Goal: Task Accomplishment & Management: Complete application form

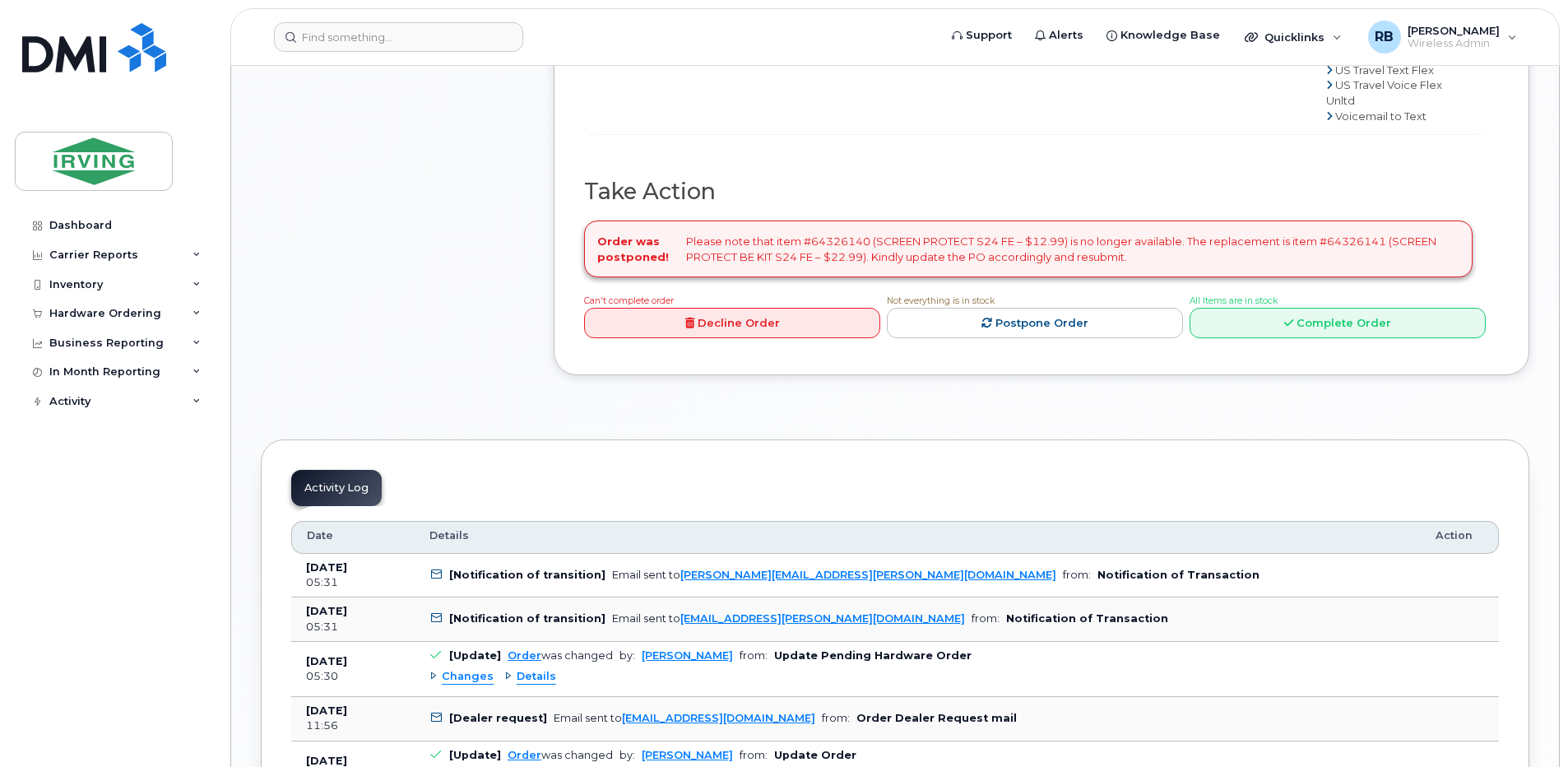
scroll to position [1425, 0]
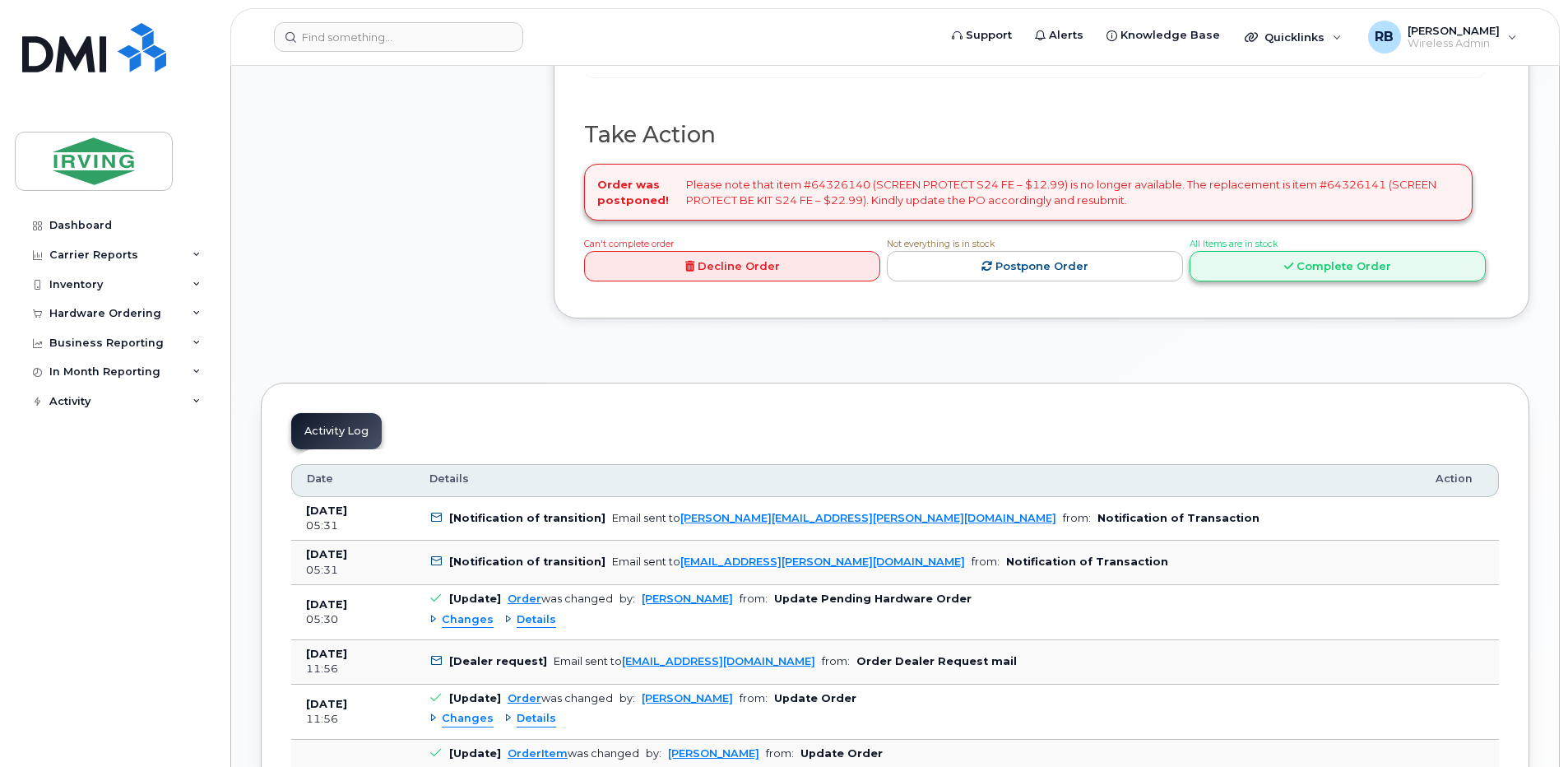
click at [1215, 281] on link "Complete Order" at bounding box center [1337, 266] width 296 height 31
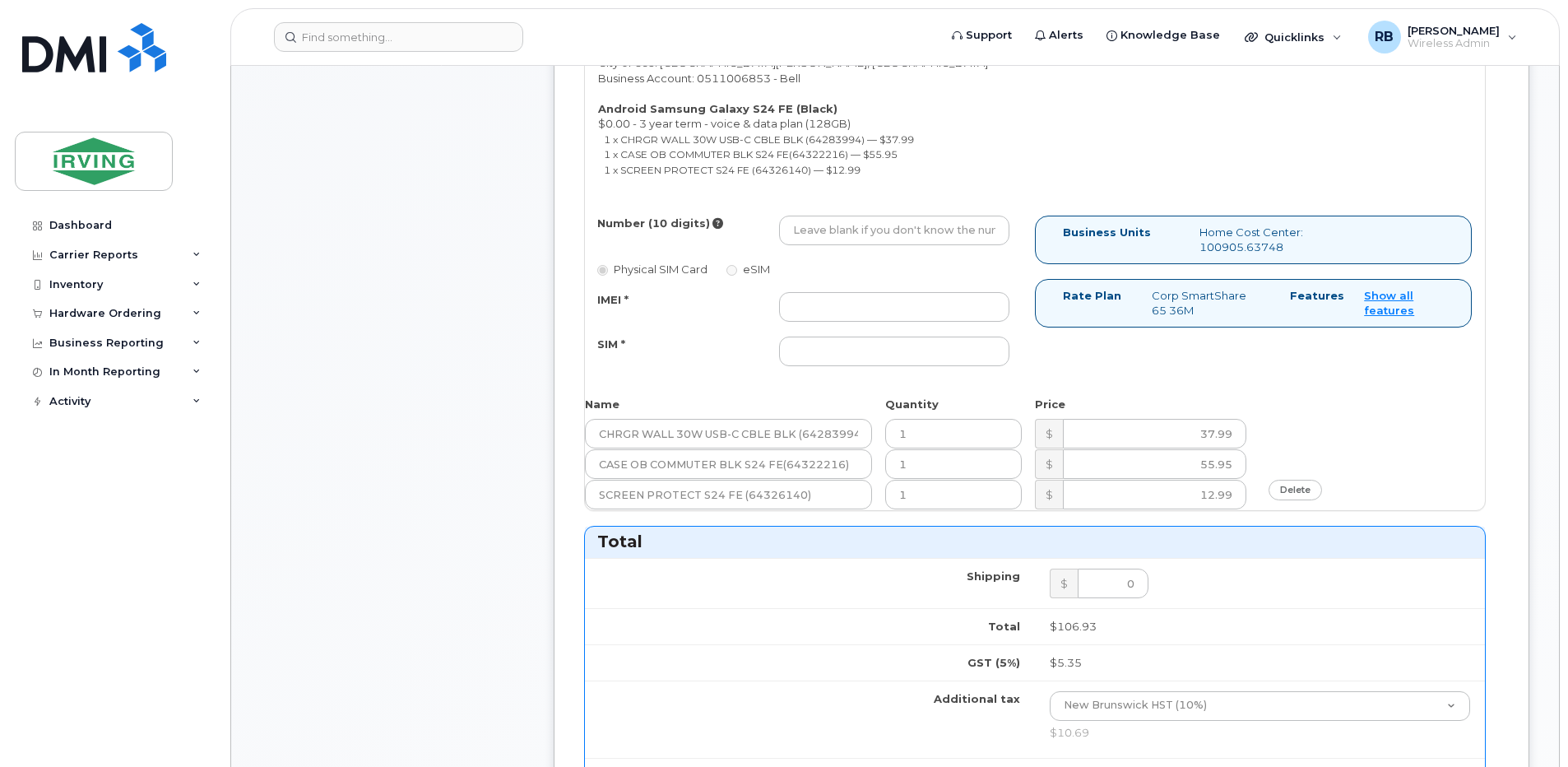
scroll to position [768, 0]
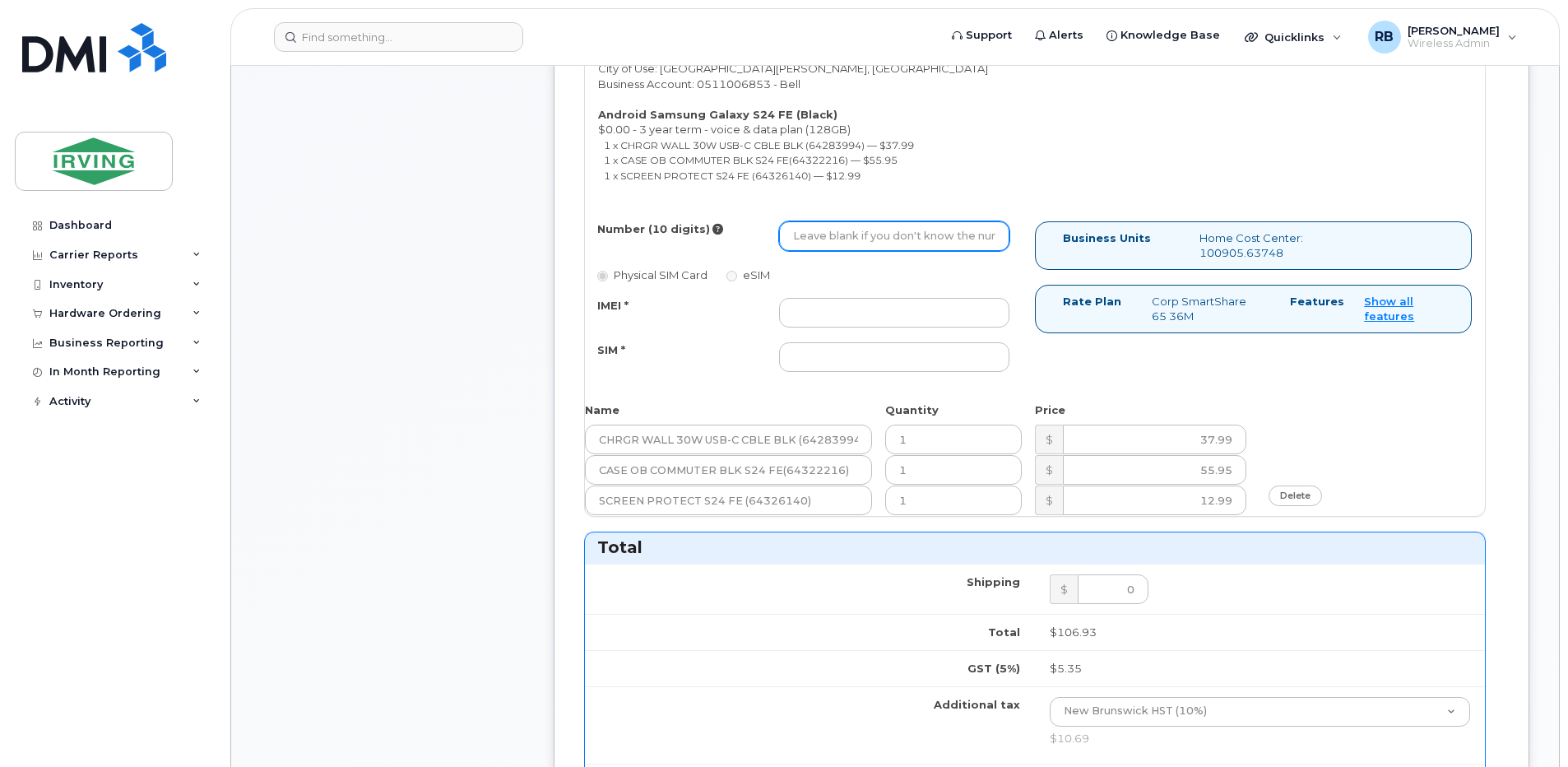
click at [878, 242] on input "Number (10 digits)" at bounding box center [894, 236] width 230 height 30
type input "5063432113"
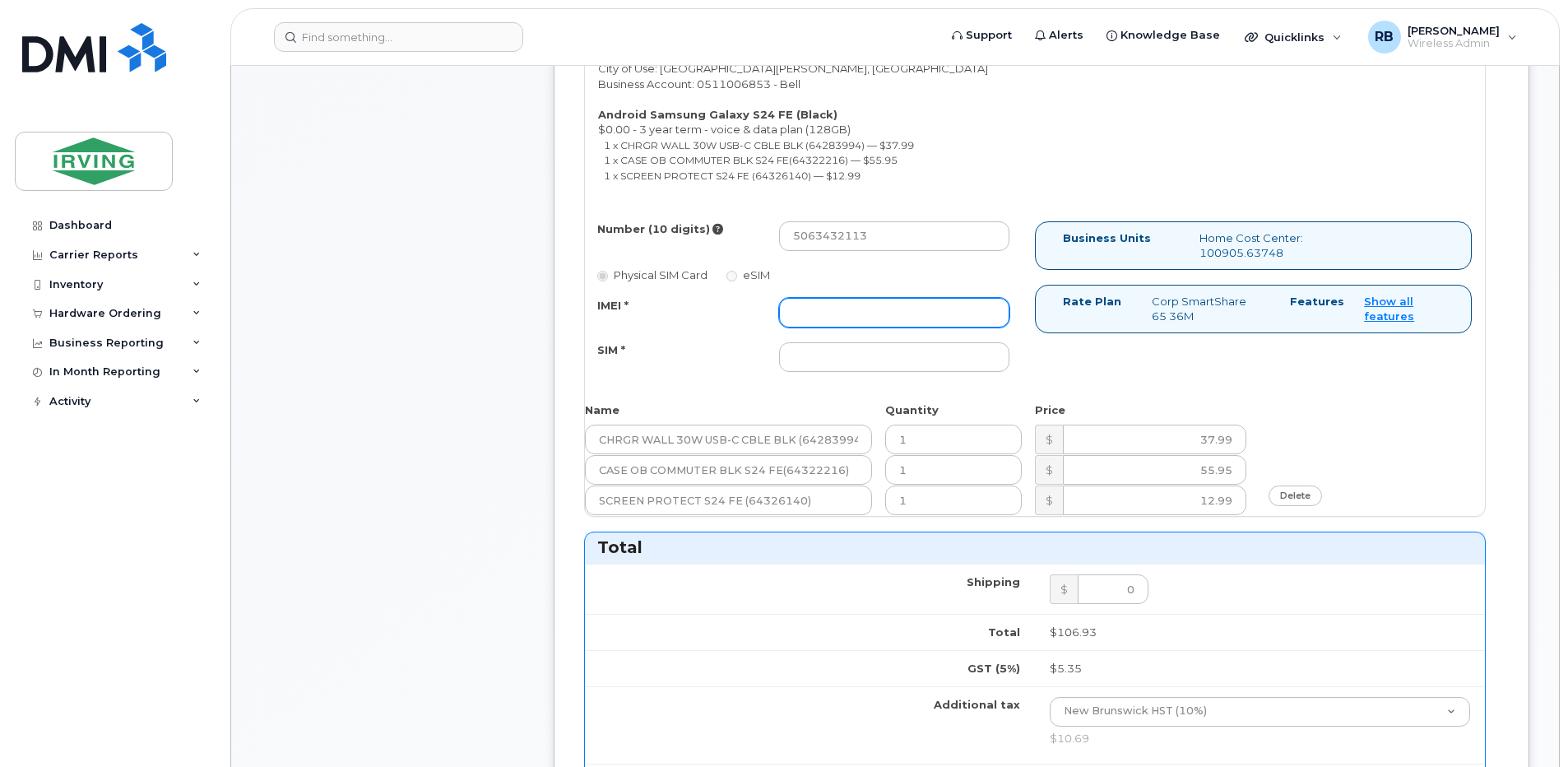
click at [808, 316] on input "IMEI *" at bounding box center [894, 313] width 230 height 30
type input "352693796094544"
click at [796, 354] on input "SIM *" at bounding box center [894, 357] width 230 height 30
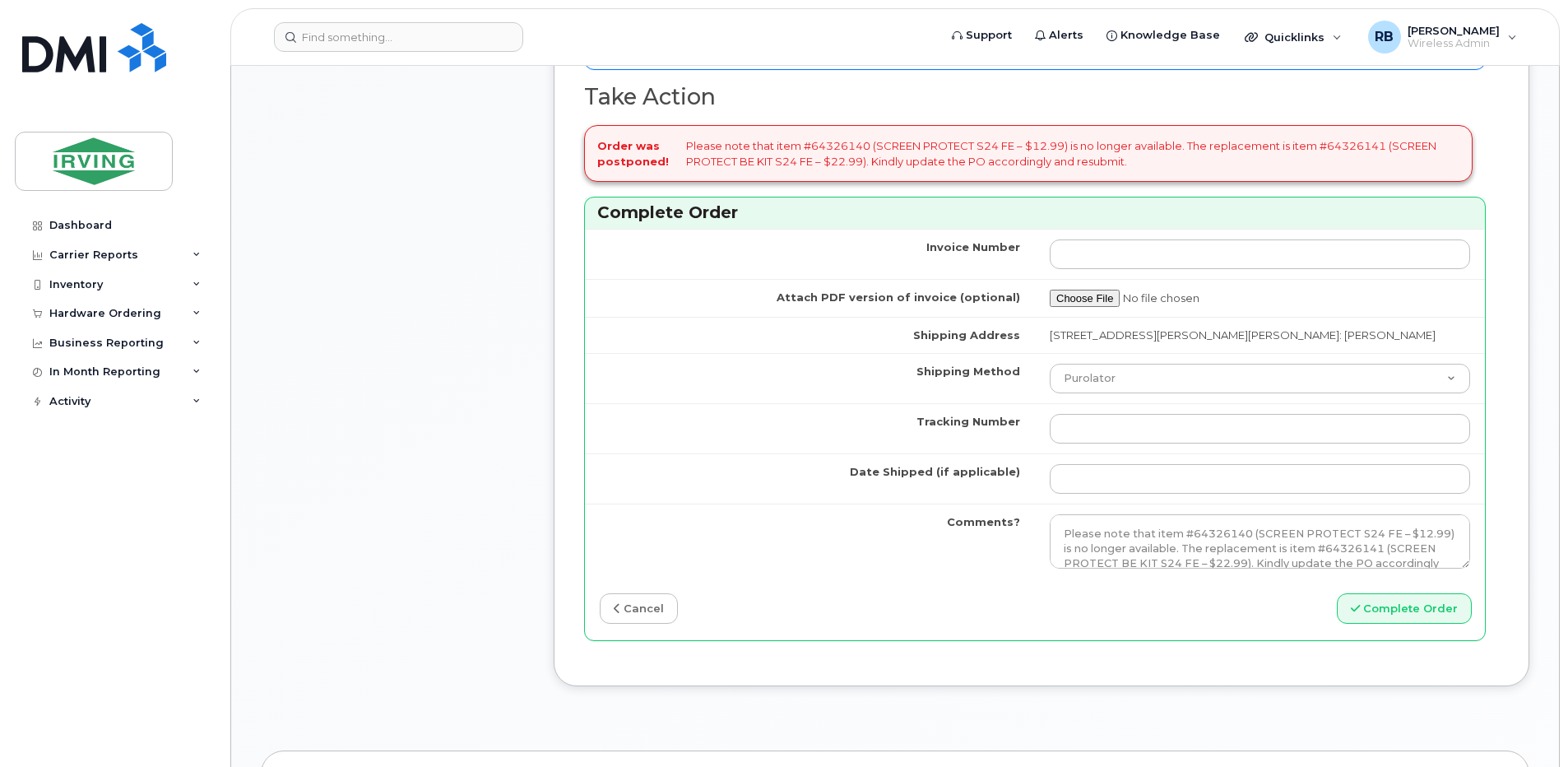
scroll to position [1645, 0]
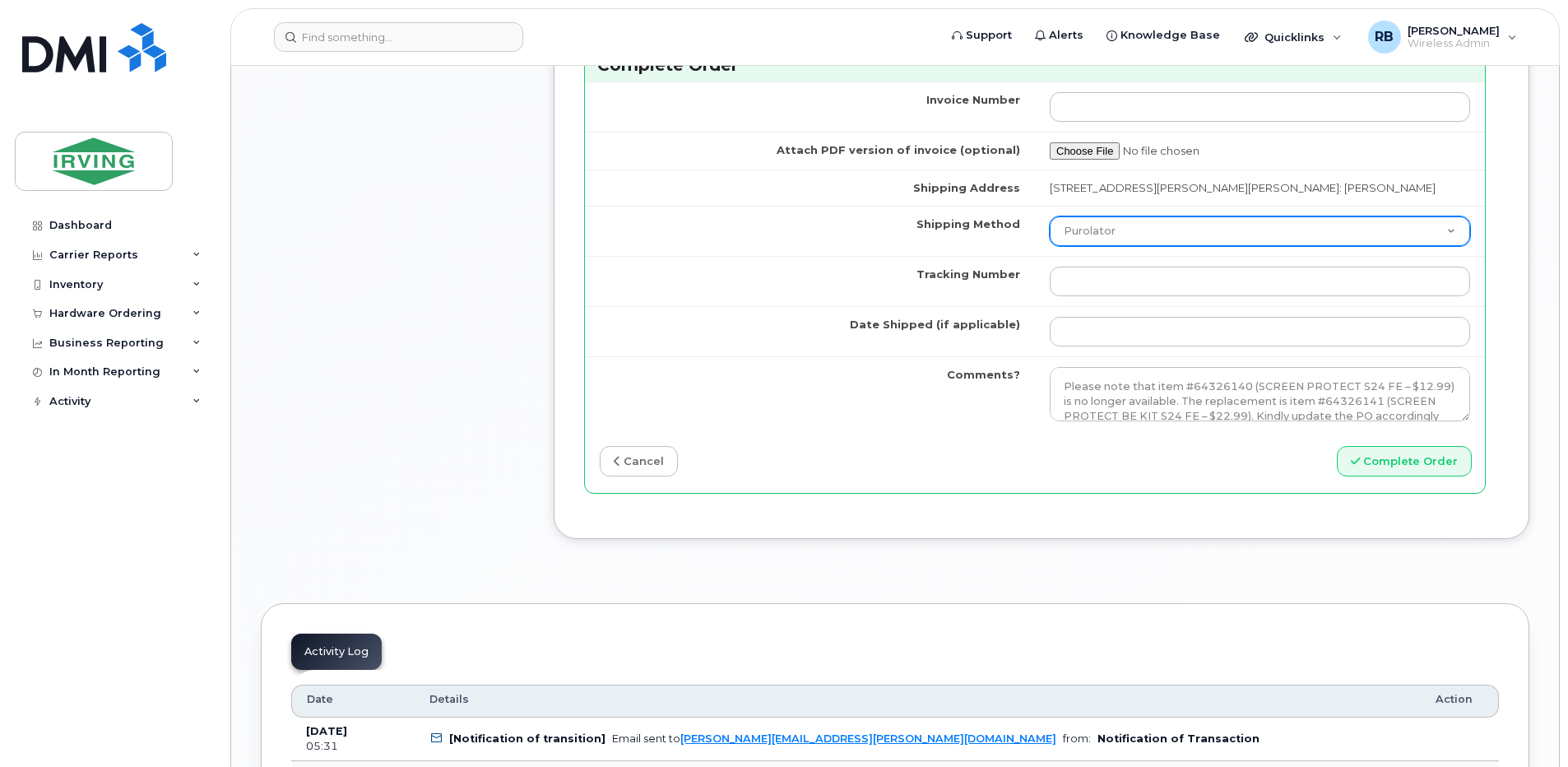
type input "89302610207415303848"
click at [1092, 240] on select "Purolator UPS FedEx Canada Post Courier Other Drop Off Pick Up" at bounding box center [1260, 231] width 421 height 30
select select "Drop Off"
click at [1050, 216] on select "Purolator UPS FedEx Canada Post Courier Other Drop Off Pick Up" at bounding box center [1260, 231] width 421 height 30
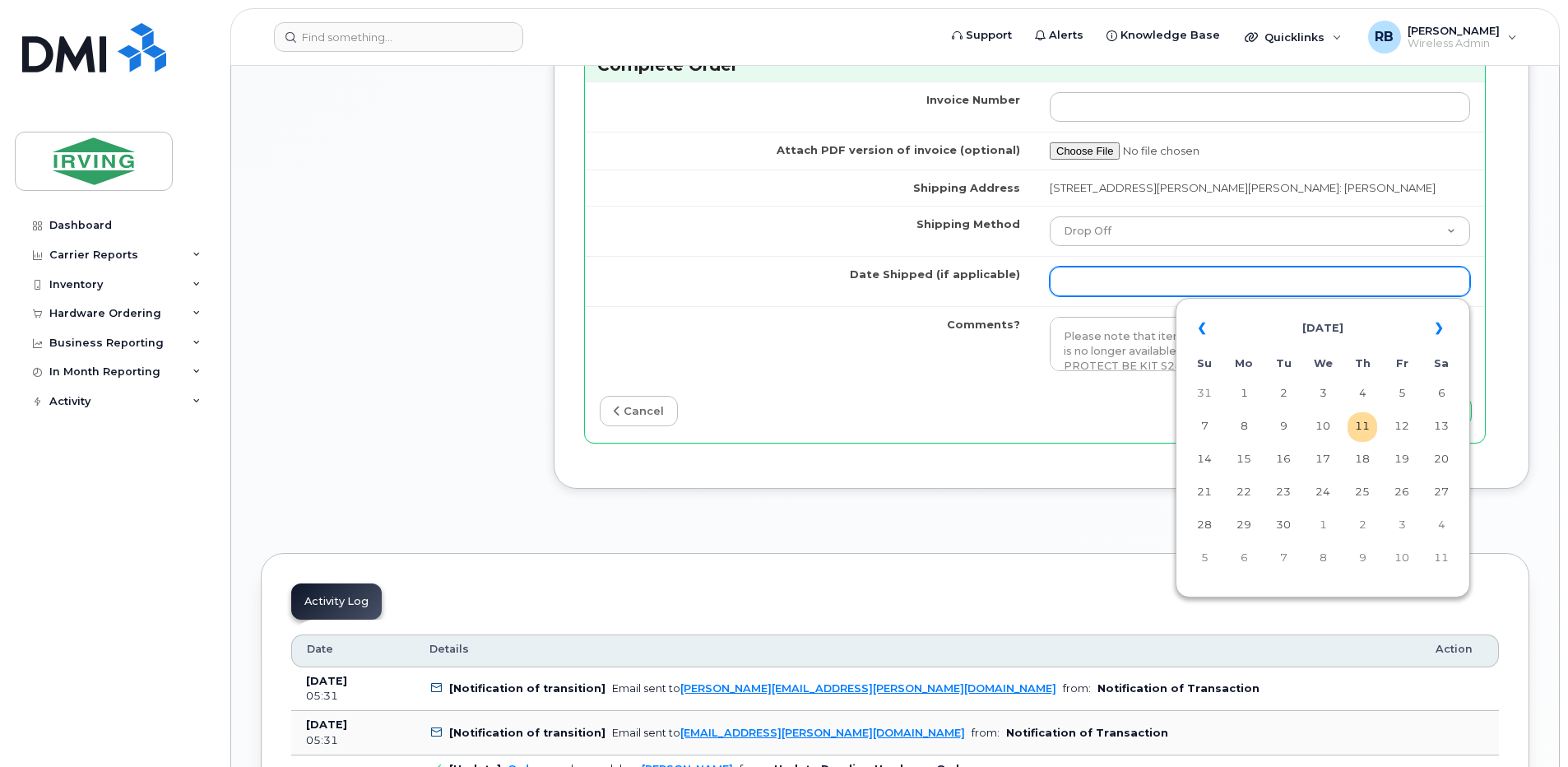
click at [1113, 278] on input "Date Shipped (if applicable)" at bounding box center [1260, 281] width 421 height 30
click at [1279, 456] on td "16" at bounding box center [1283, 460] width 30 height 30
type input "2025-09-16"
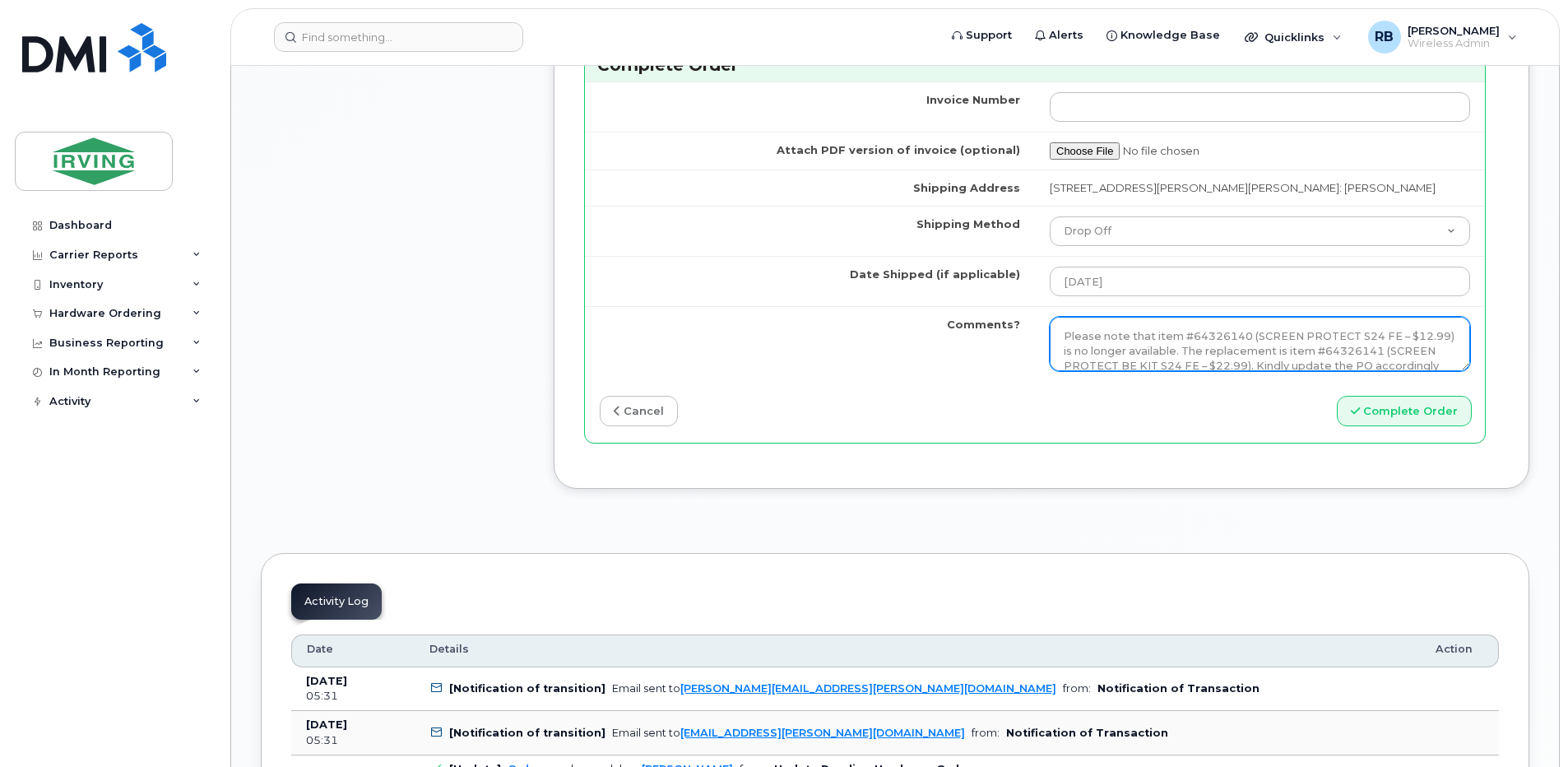
scroll to position [30, 0]
drag, startPoint x: 1056, startPoint y: 333, endPoint x: 1393, endPoint y: 366, distance: 338.6
click at [1393, 366] on textarea "Please note that item #64326140 (SCREEN PROTECT S24 FE – $12.99) is no longer a…" at bounding box center [1260, 344] width 421 height 54
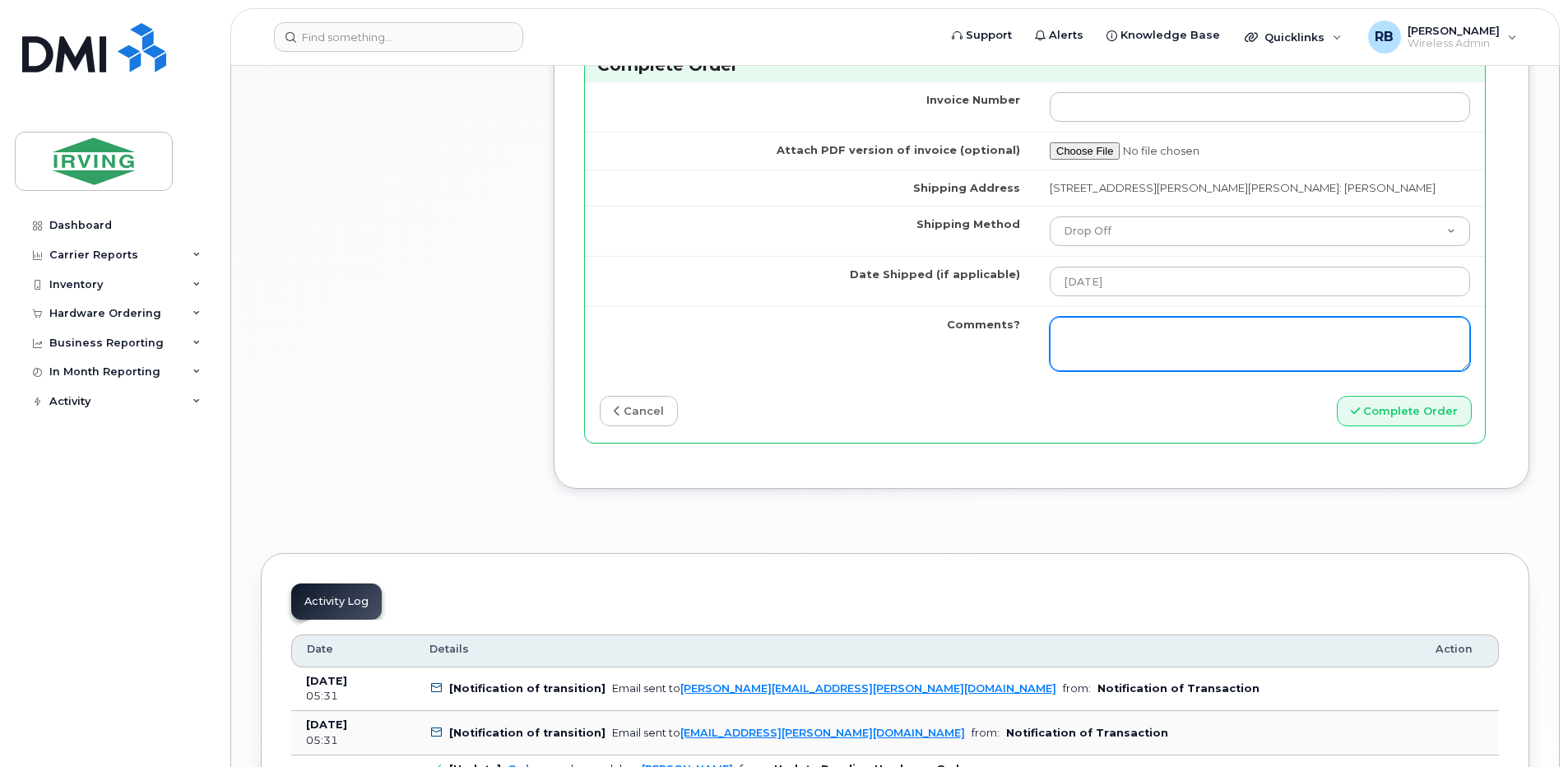
scroll to position [0, 0]
type textarea "Please be advised the order has been completed. SO#26205205 Allow 1-3 business …"
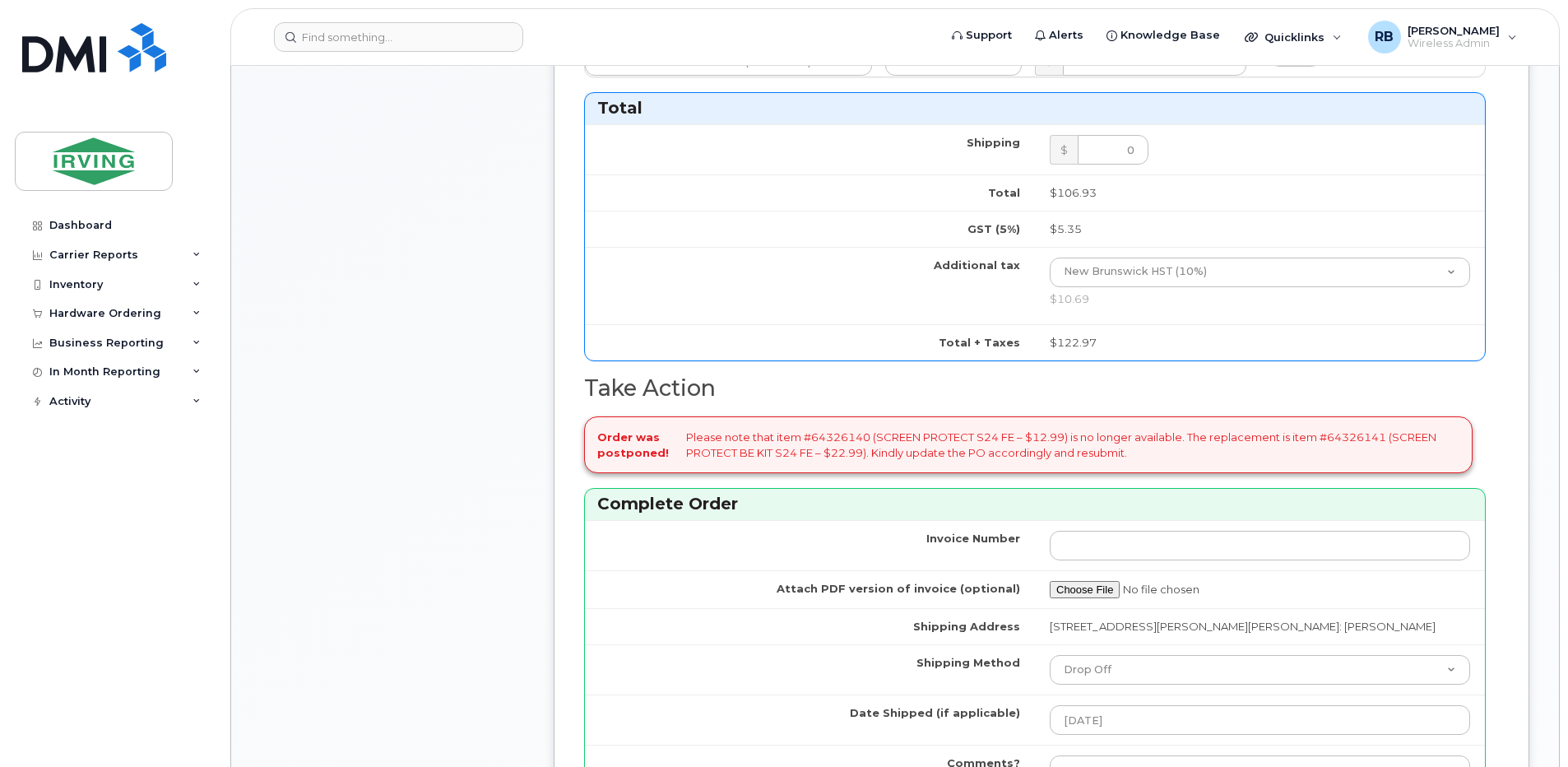
scroll to position [1536, 0]
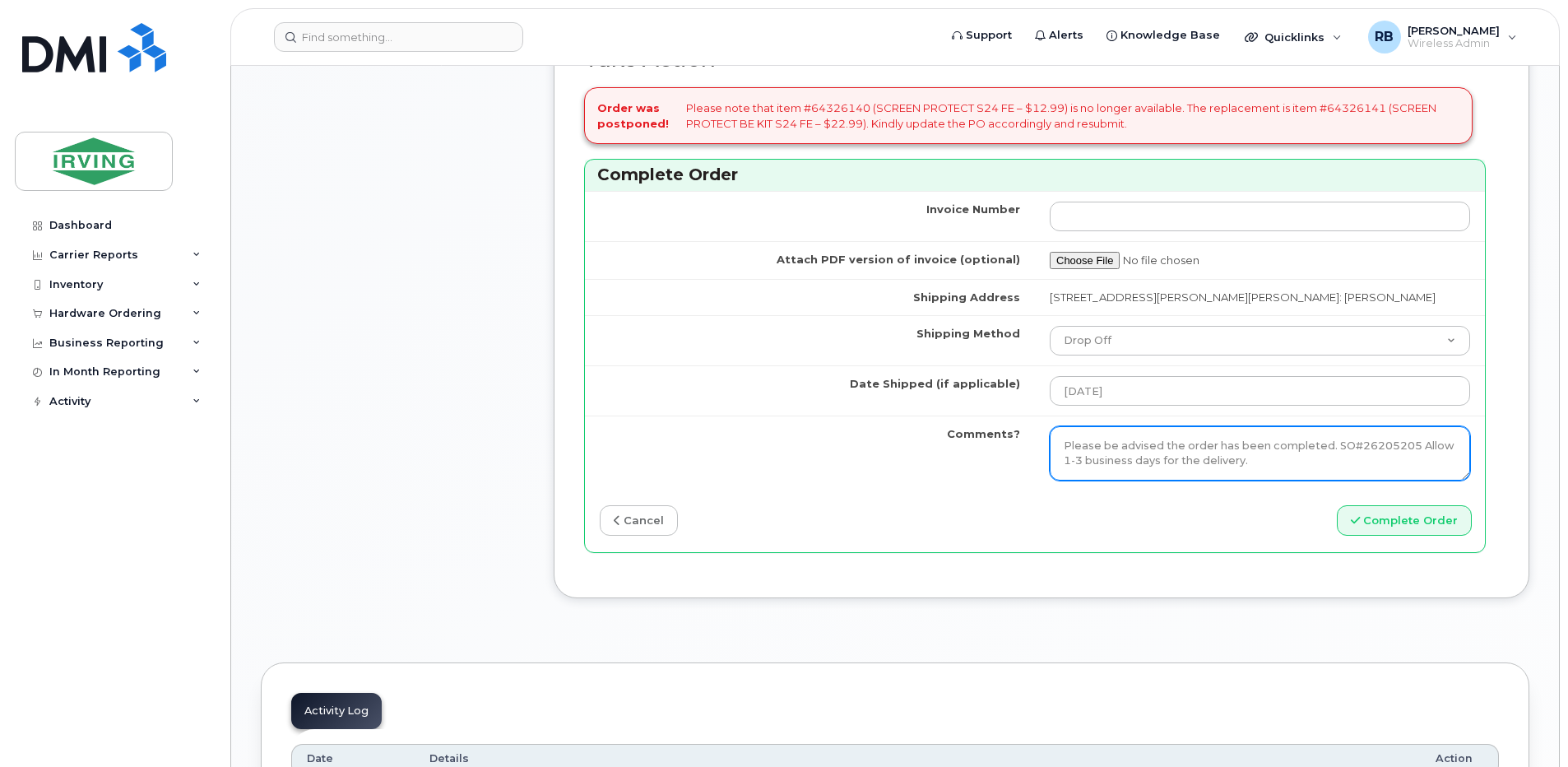
click at [1143, 453] on textarea "Please note that item #64326140 (SCREEN PROTECT S24 FE – $12.99) is no longer a…" at bounding box center [1260, 454] width 421 height 54
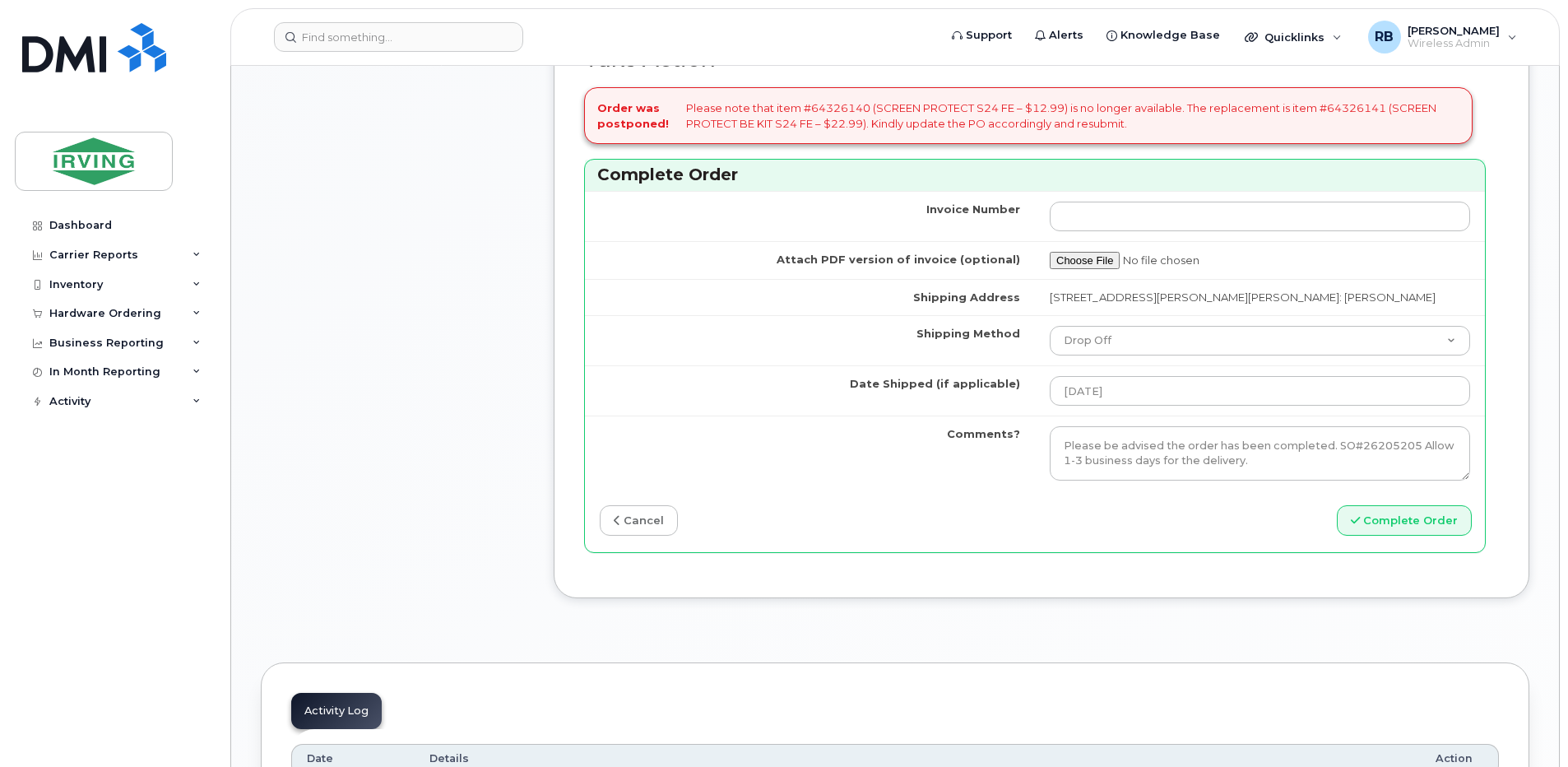
click at [1382, 516] on button "Complete Order" at bounding box center [1405, 520] width 135 height 31
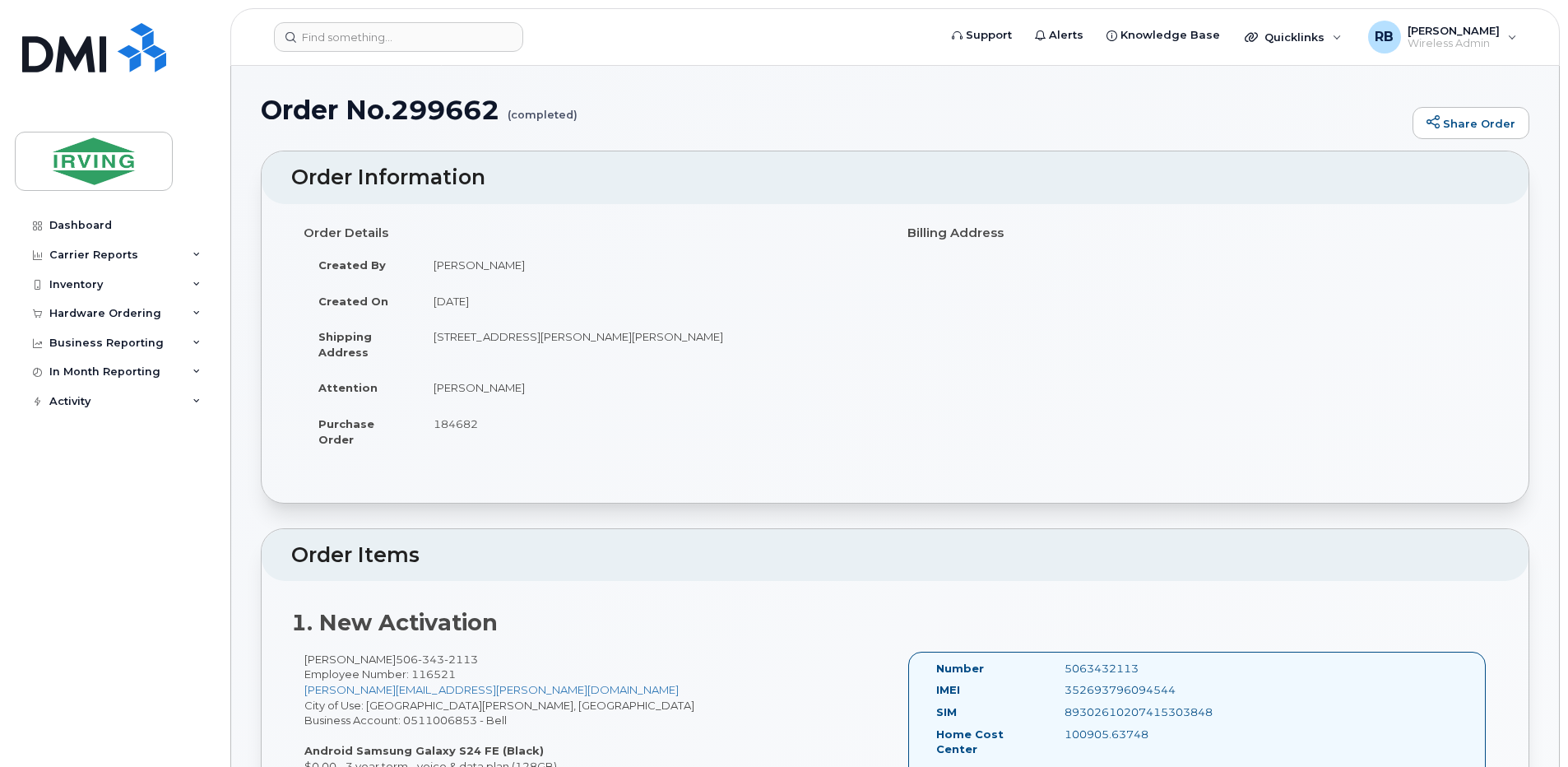
drag, startPoint x: 68, startPoint y: 316, endPoint x: 59, endPoint y: 345, distance: 30.4
click at [68, 316] on div "Hardware Ordering" at bounding box center [106, 313] width 112 height 13
click at [66, 366] on link "Orders" at bounding box center [129, 375] width 170 height 31
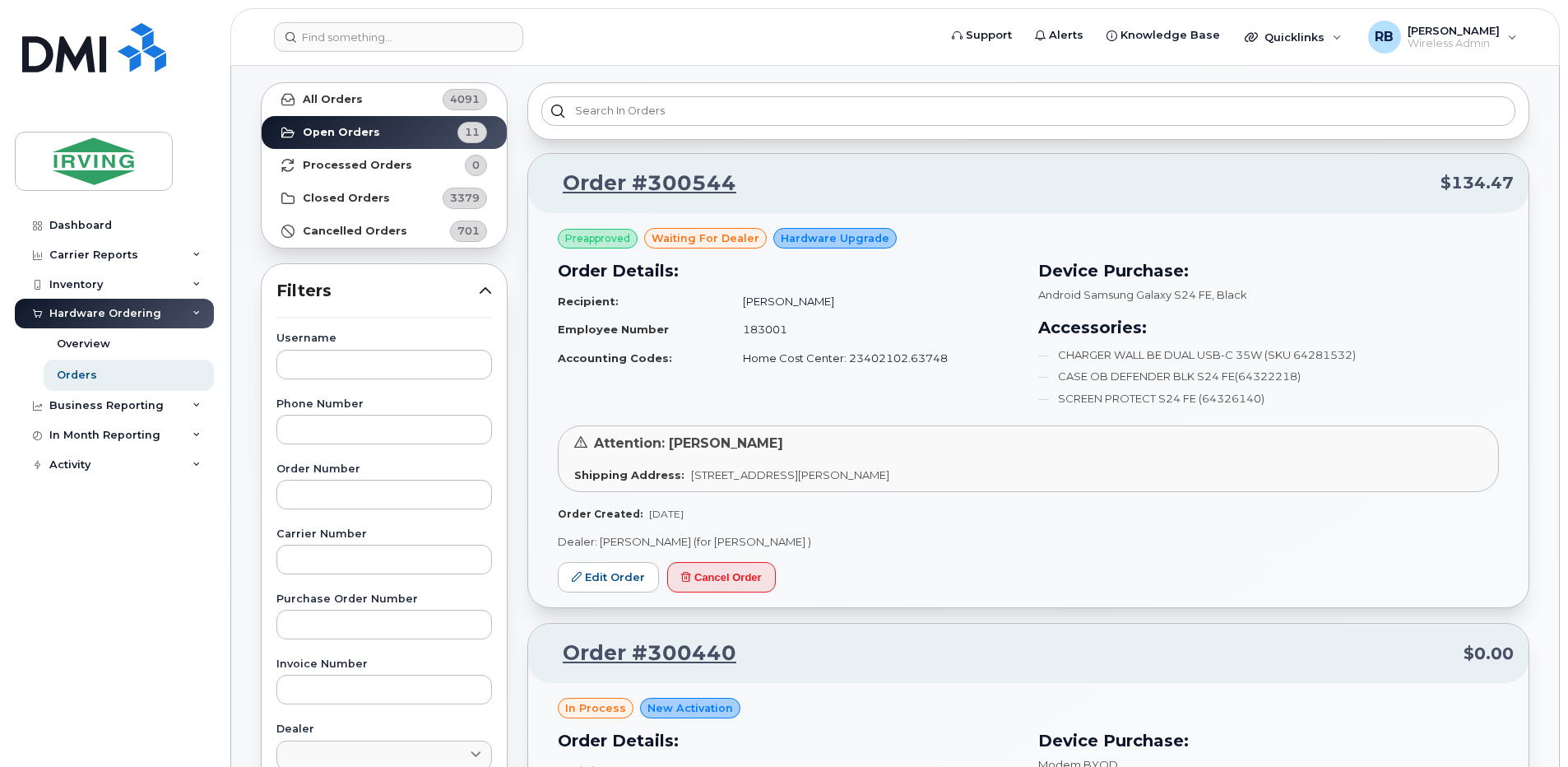
scroll to position [110, 0]
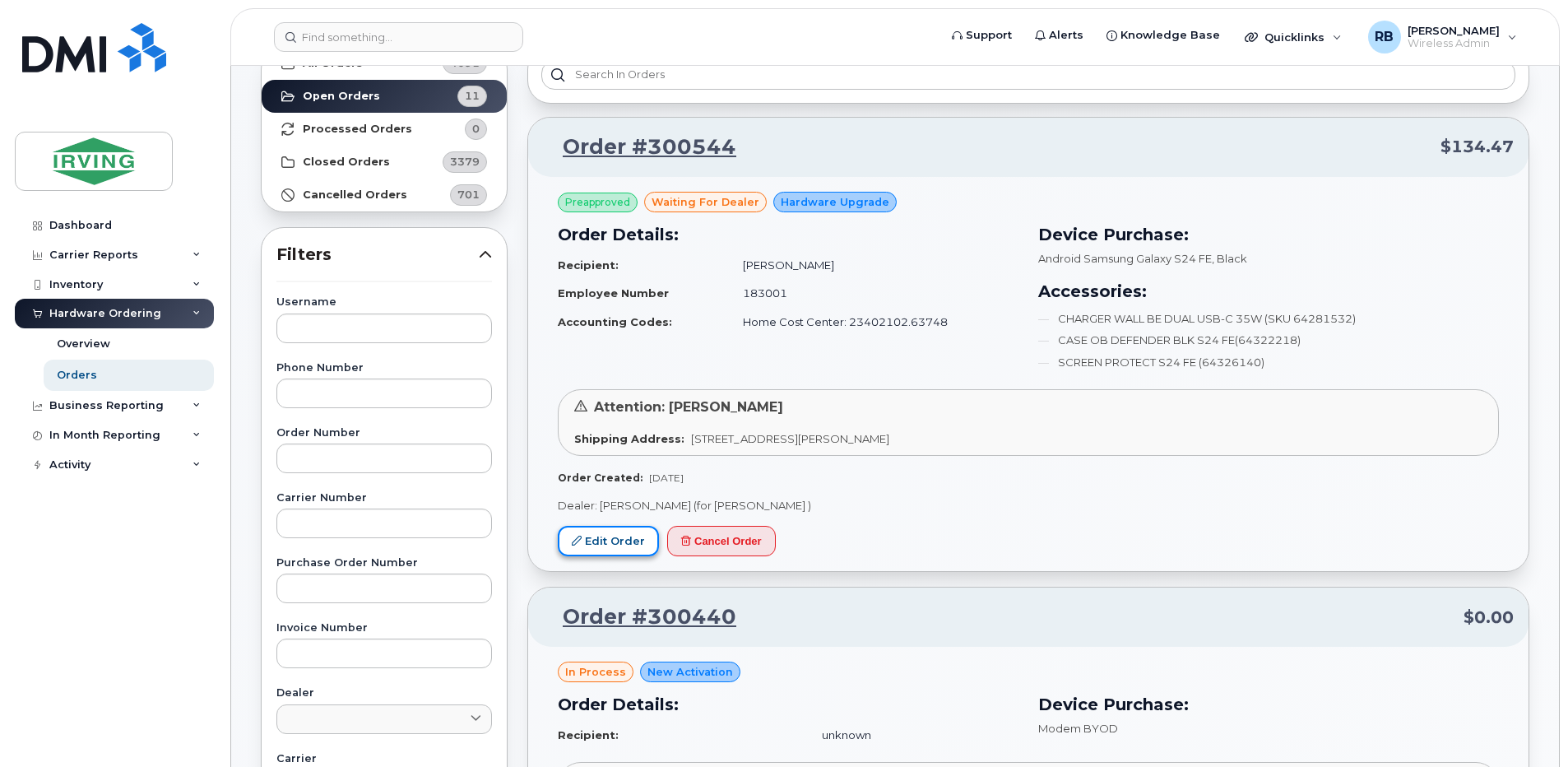
click at [611, 536] on link "Edit Order" at bounding box center [608, 540] width 101 height 31
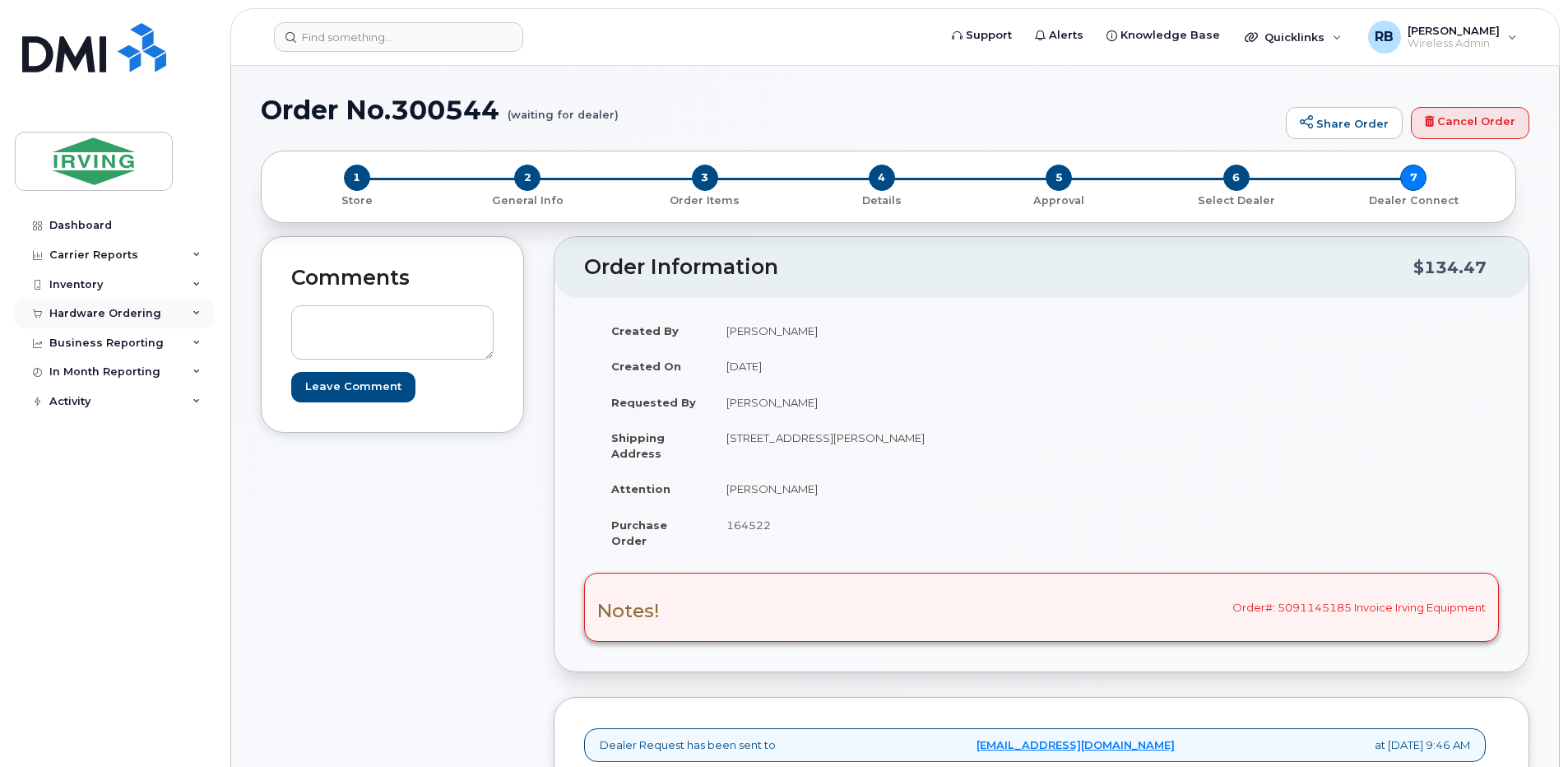
click at [70, 316] on div "Hardware Ordering" at bounding box center [106, 313] width 112 height 13
click at [68, 374] on div "Orders" at bounding box center [77, 375] width 40 height 15
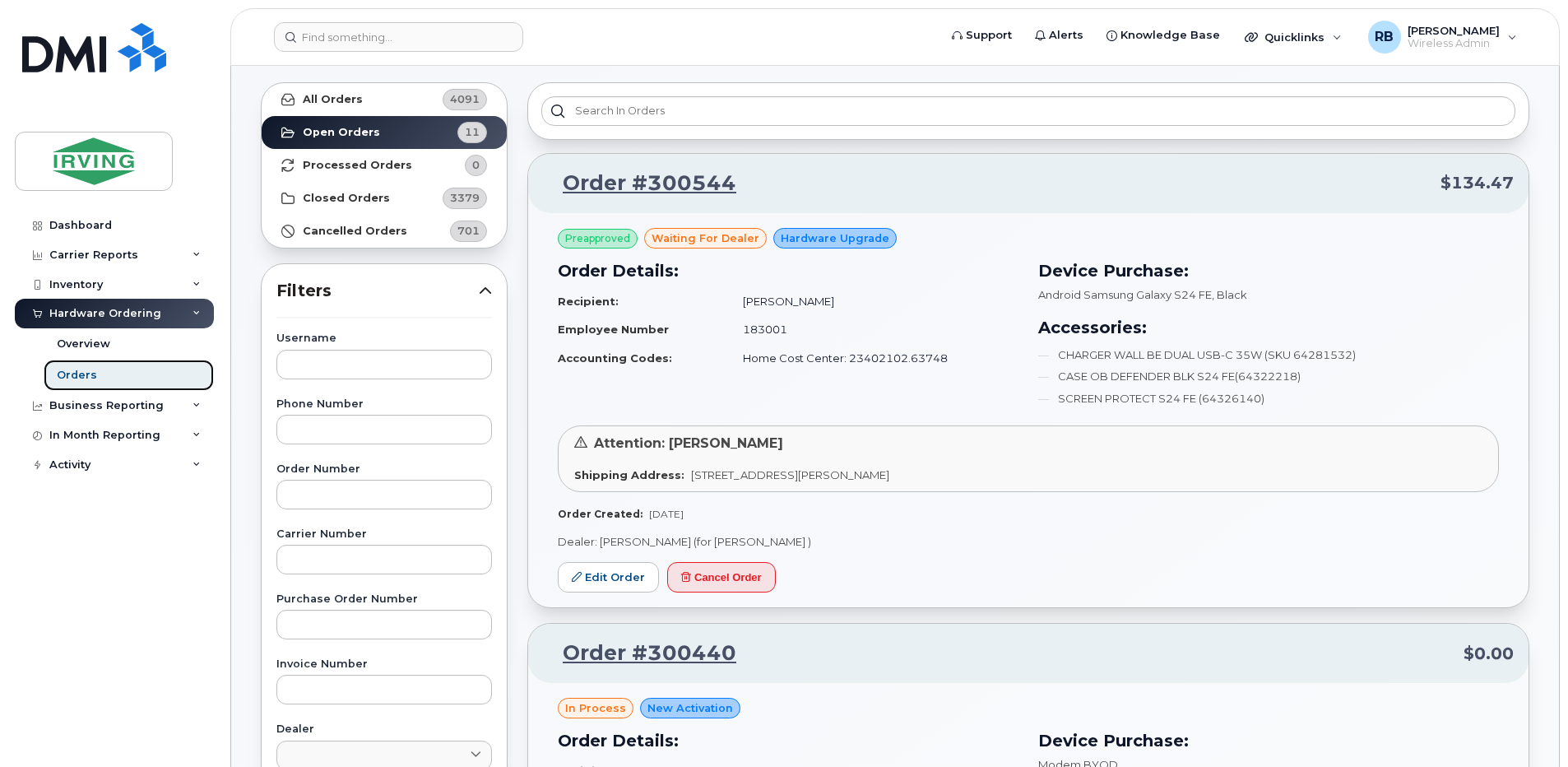
scroll to position [110, 0]
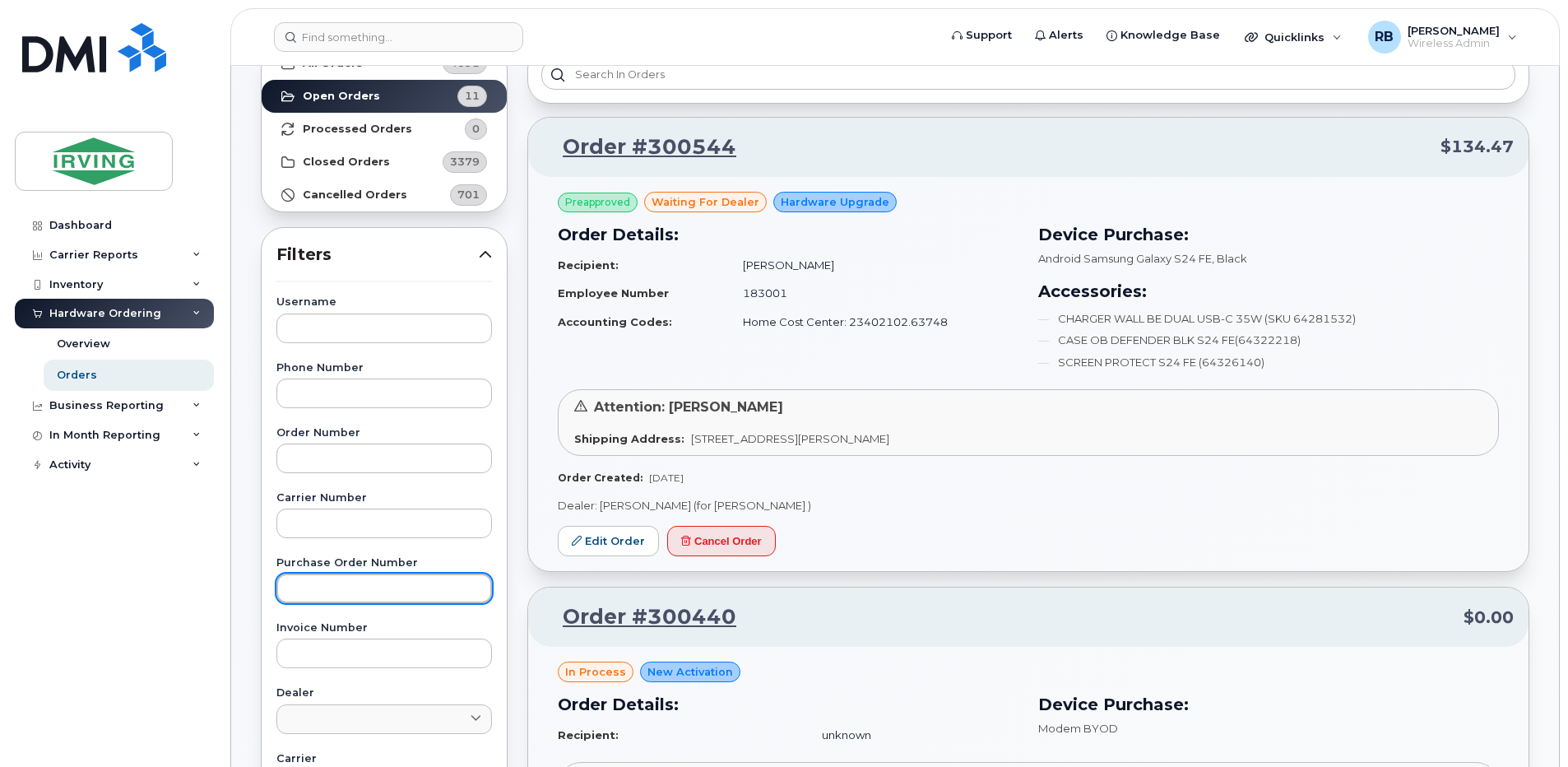
click at [323, 582] on input "text" at bounding box center [384, 588] width 215 height 30
click at [326, 586] on input "text" at bounding box center [384, 588] width 215 height 30
type input "184686"
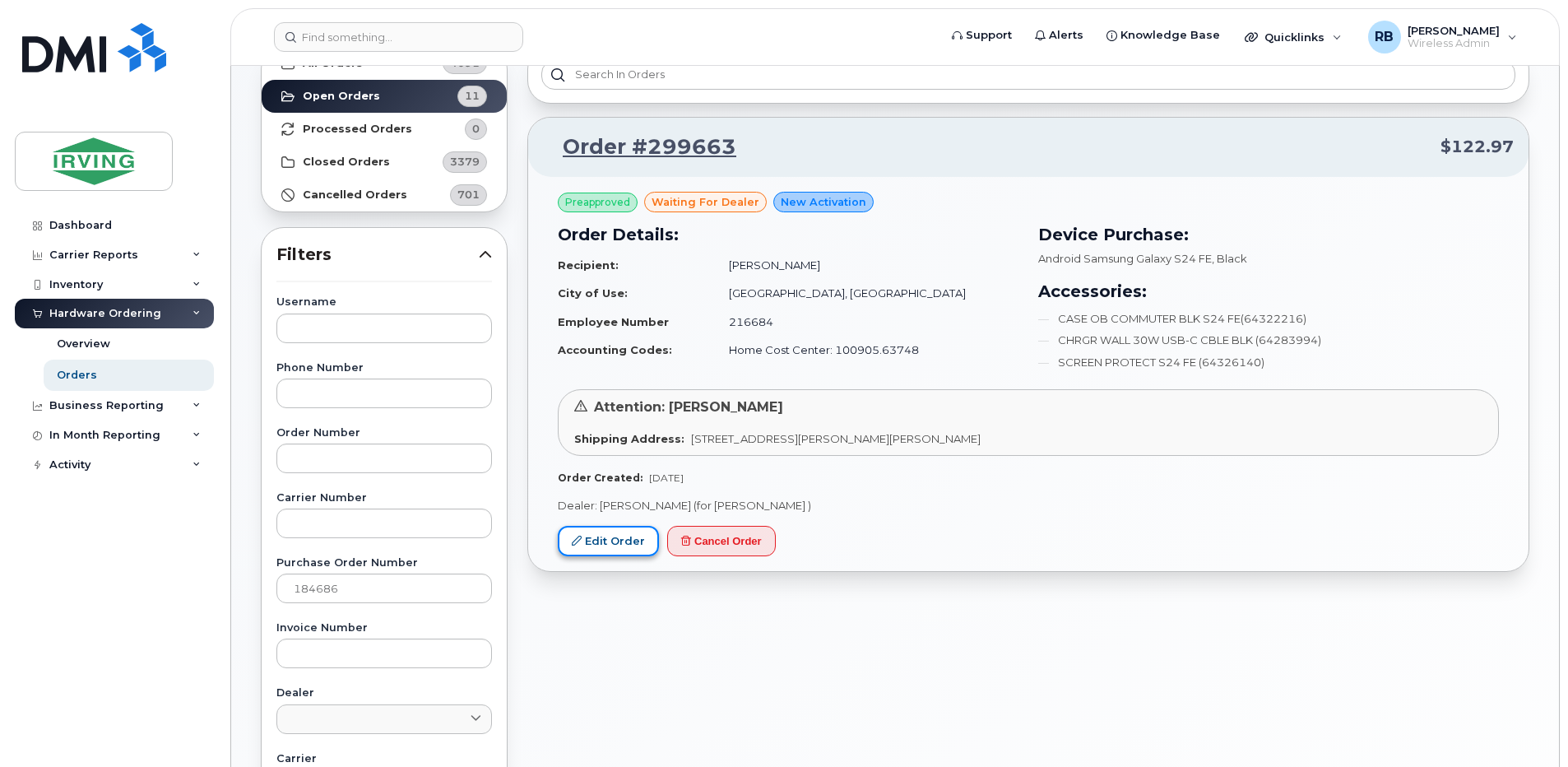
click at [619, 544] on link "Edit Order" at bounding box center [608, 540] width 101 height 31
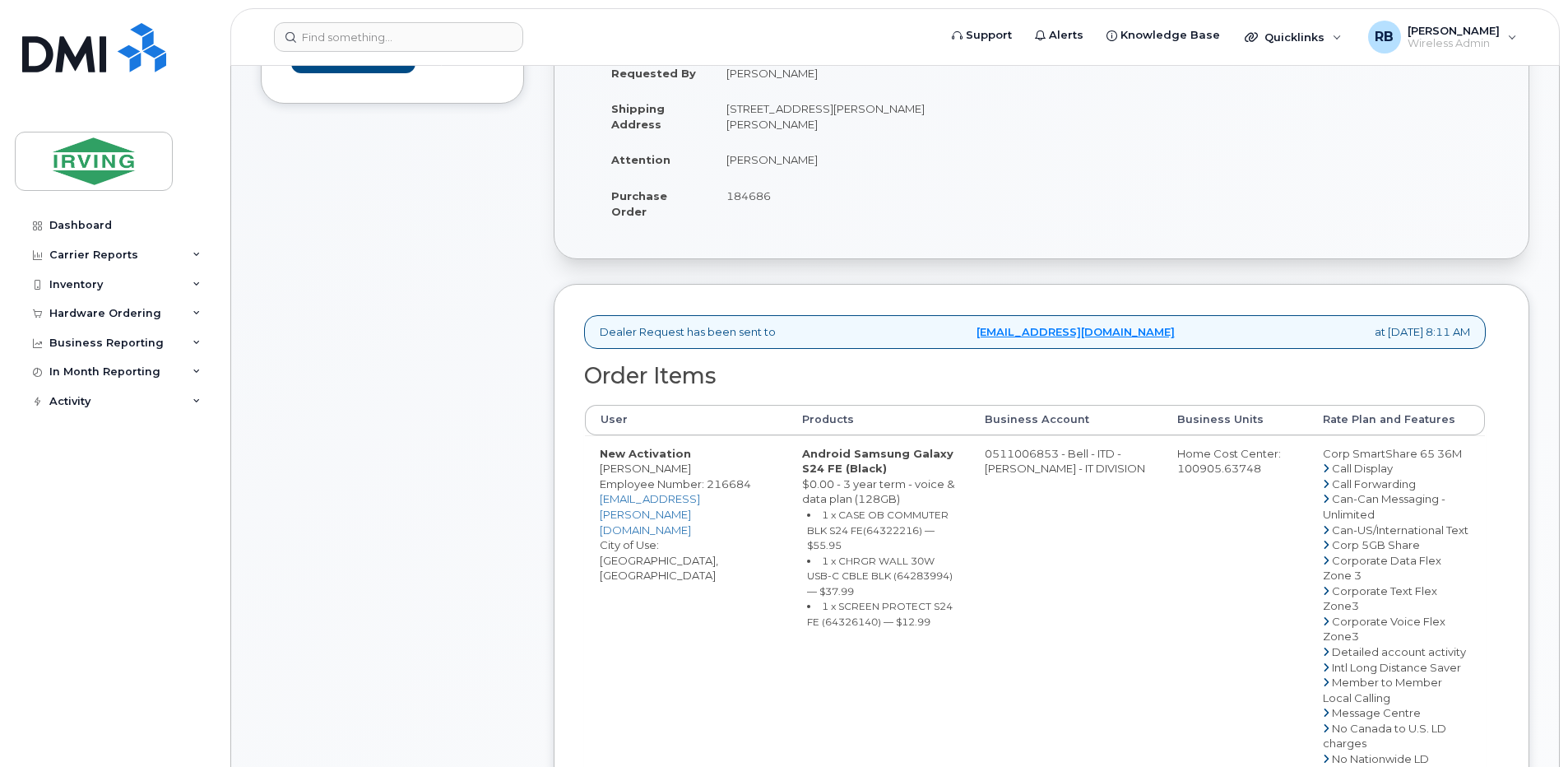
scroll to position [219, 0]
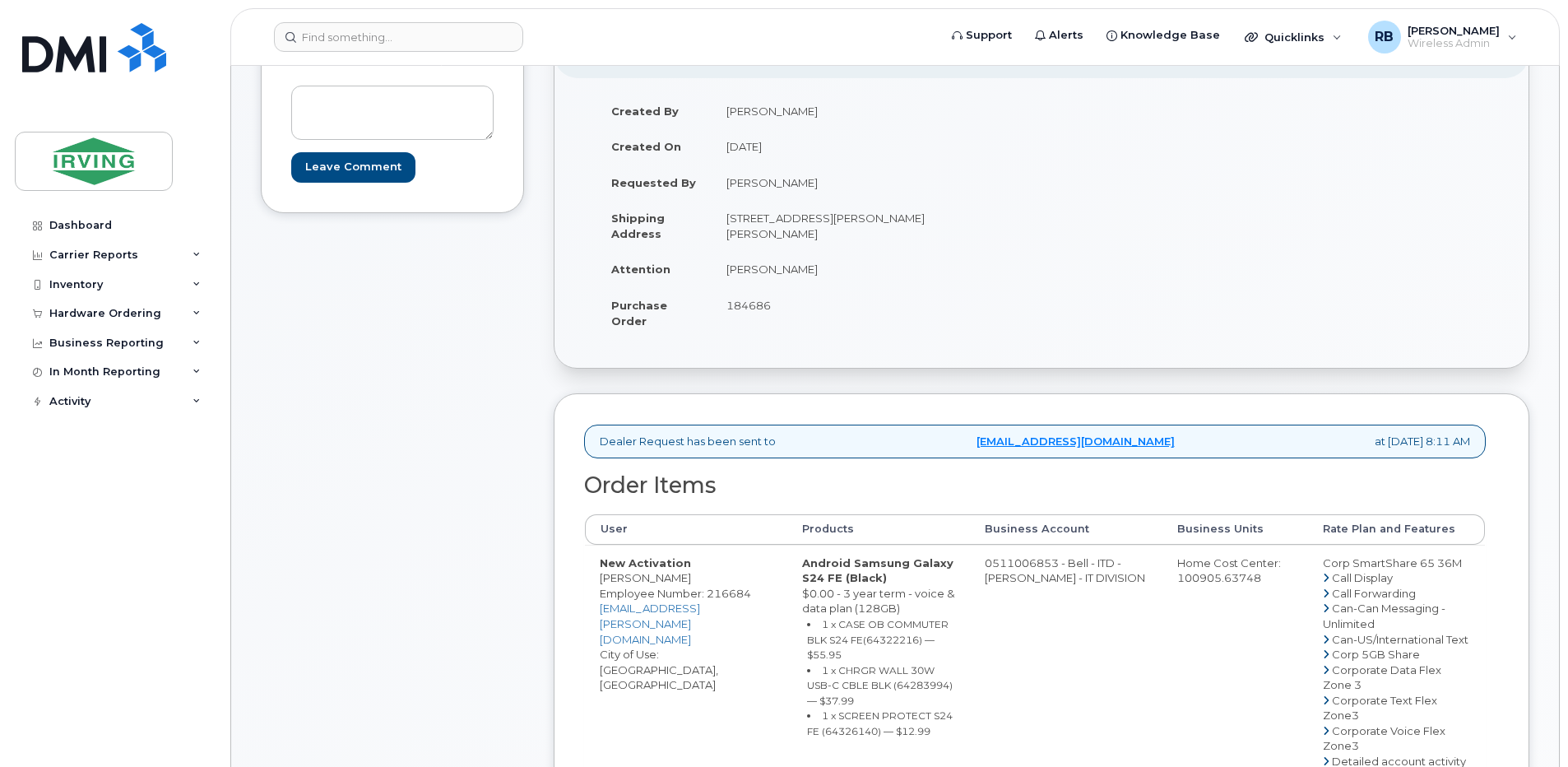
drag, startPoint x: 995, startPoint y: 563, endPoint x: 1063, endPoint y: 562, distance: 68.0
copy td "511006853"
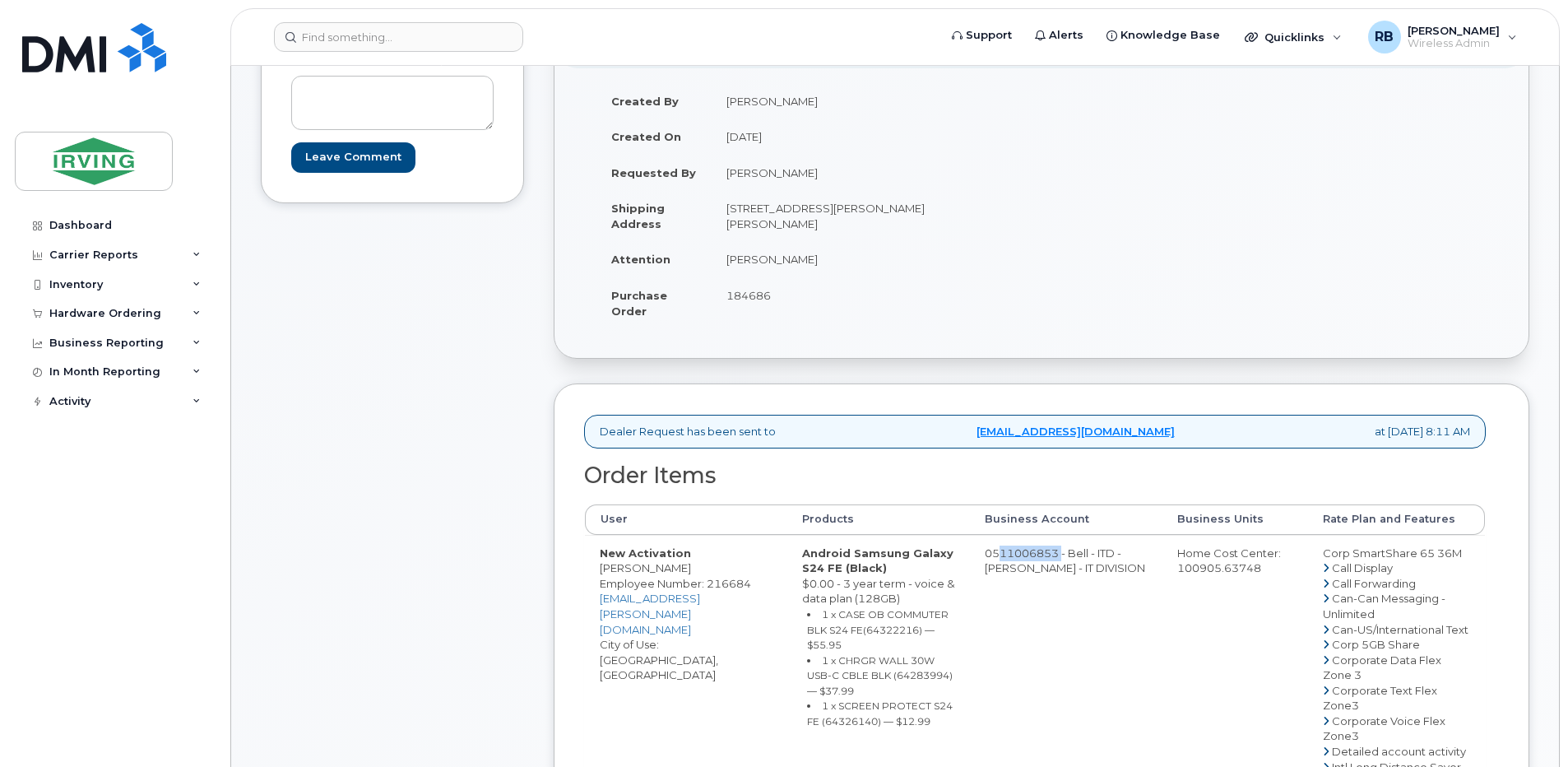
scroll to position [110, 0]
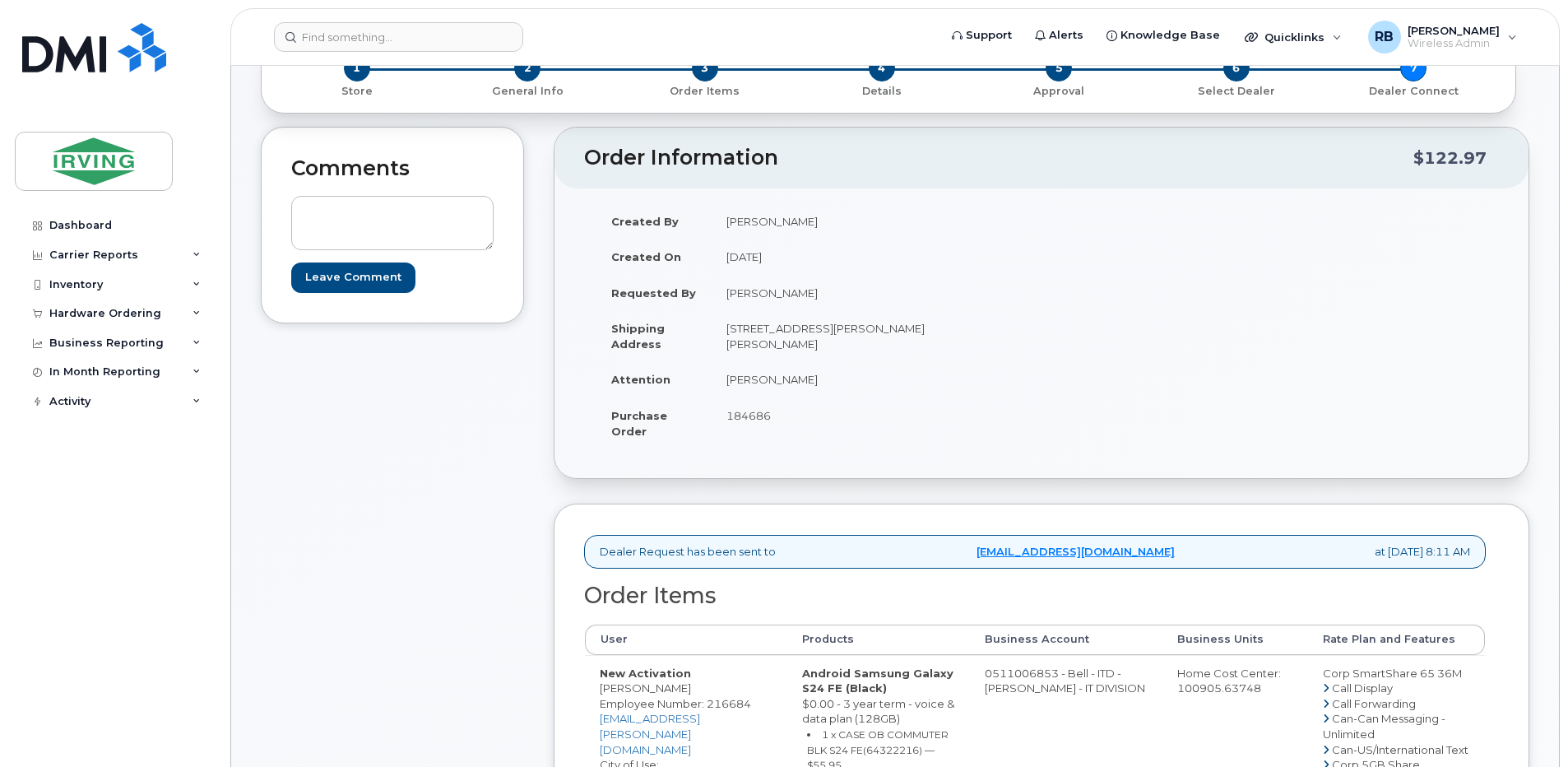
click at [768, 376] on td "[PERSON_NAME]" at bounding box center [870, 379] width 318 height 36
copy tbody "[PERSON_NAME]"
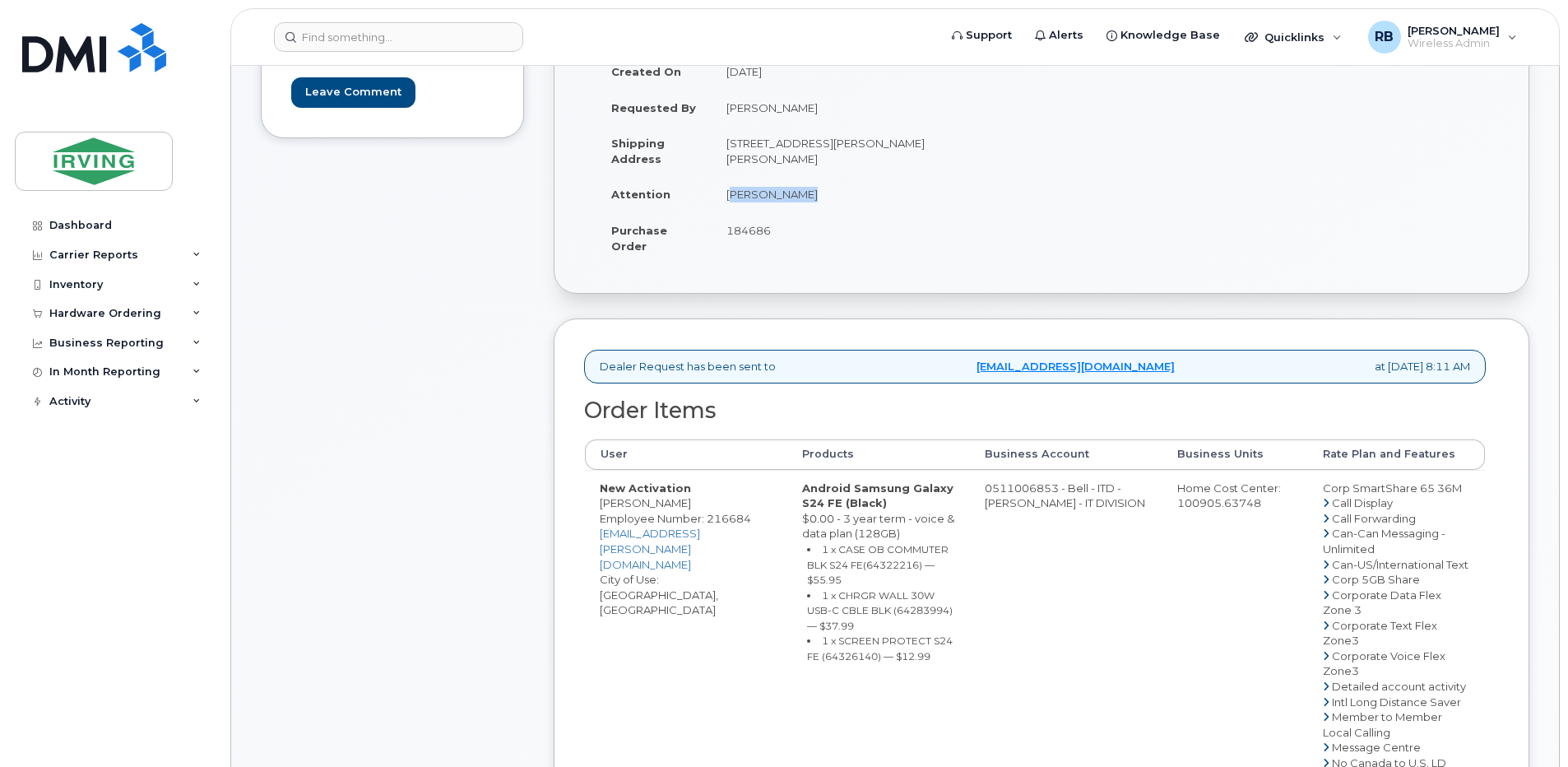
scroll to position [548, 0]
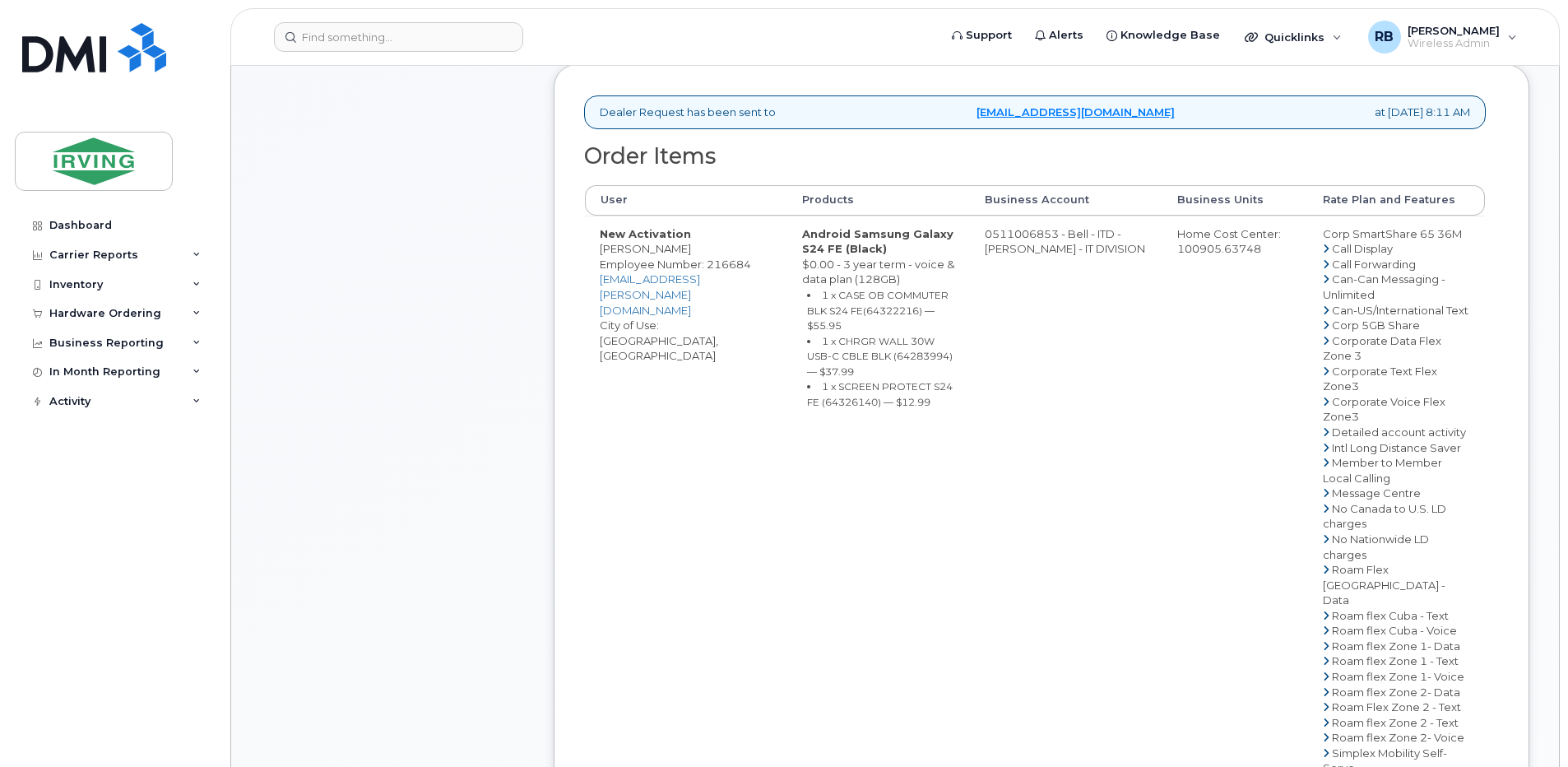
click at [847, 313] on small "1 x CASE OB COMMUTER BLK S24 FE(64322216) — $55.95" at bounding box center [878, 310] width 142 height 43
copy small "64322216"
click at [867, 340] on small "1 x CHRGR WALL 30W USB-C CBLE BLK (64283994) — $37.99" at bounding box center [879, 356] width 146 height 43
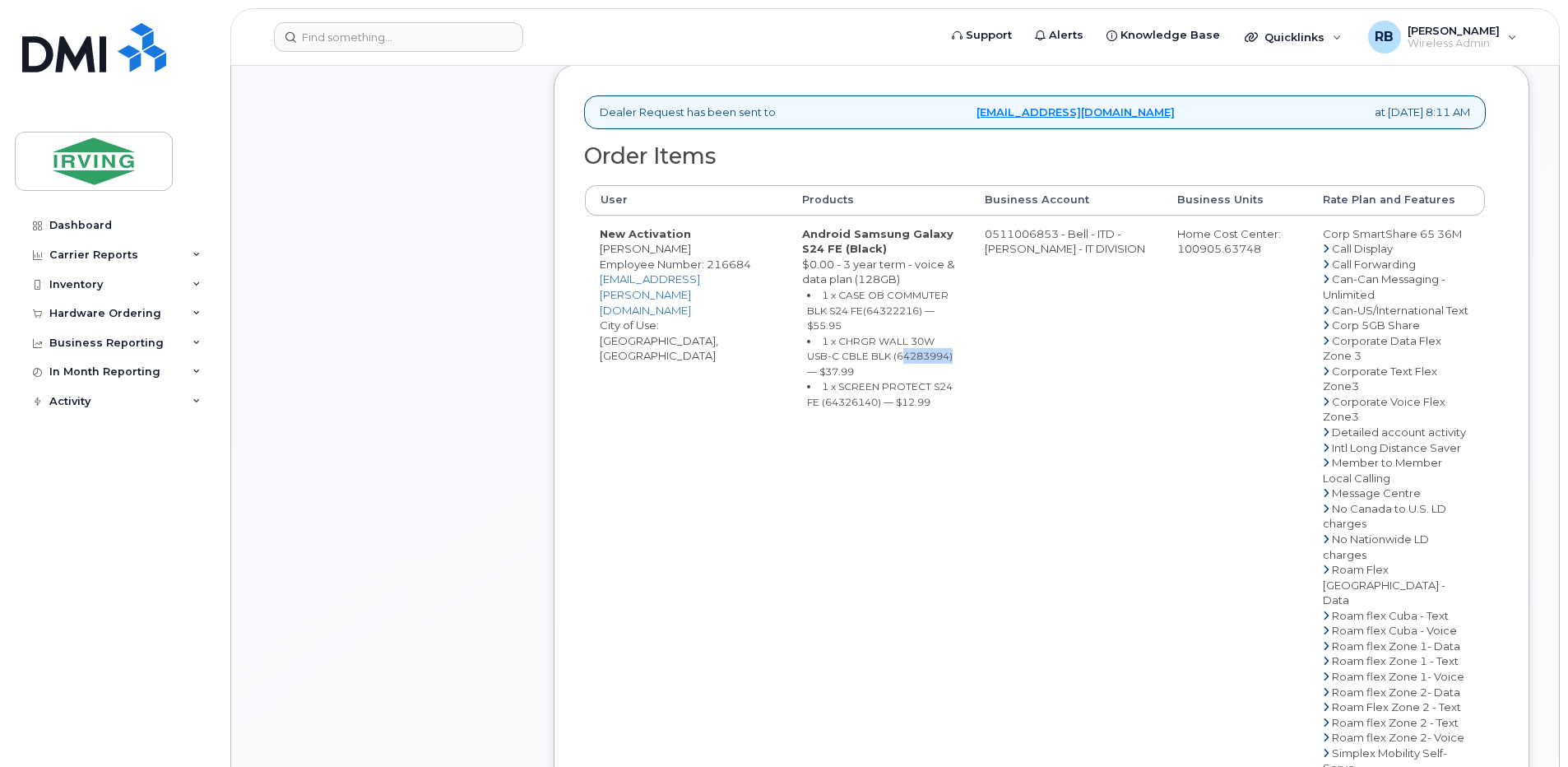
copy small "64283994"
click at [822, 380] on small "1 x SCREEN PROTECT S24 FE (64326140) — $12.99" at bounding box center [879, 394] width 146 height 28
copy small "64326140"
click at [1029, 233] on td "0511006853 - Bell - ITD - [PERSON_NAME] - IT DIVISION" at bounding box center [1066, 576] width 192 height 723
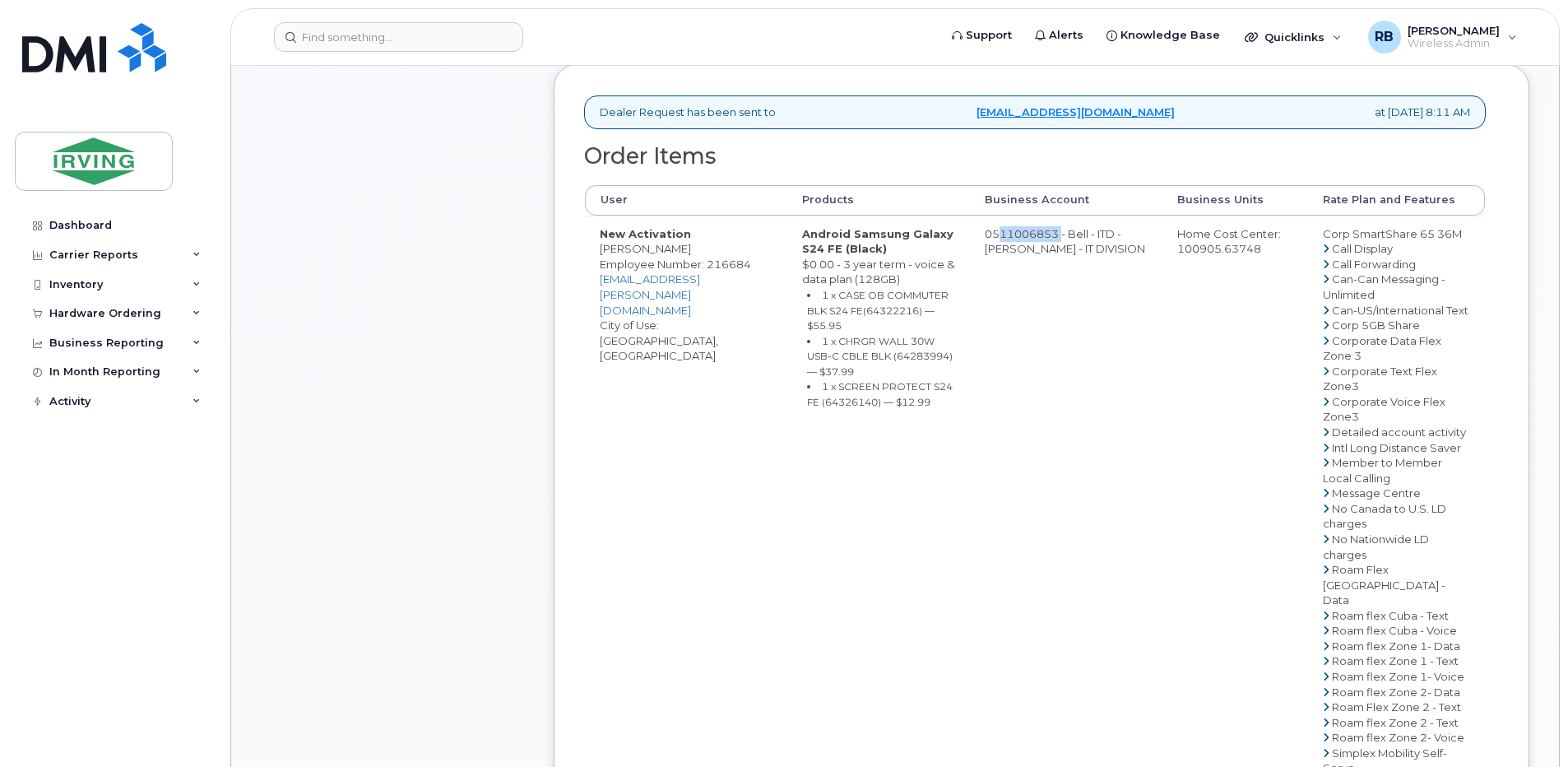
drag, startPoint x: 996, startPoint y: 232, endPoint x: 1061, endPoint y: 231, distance: 65.0
click at [1061, 231] on td "0511006853 - Bell - ITD - [PERSON_NAME] - IT DIVISION" at bounding box center [1066, 576] width 192 height 723
copy td "511006853"
click at [485, 289] on div "Comments Leave Comment" at bounding box center [392, 410] width 263 height 1446
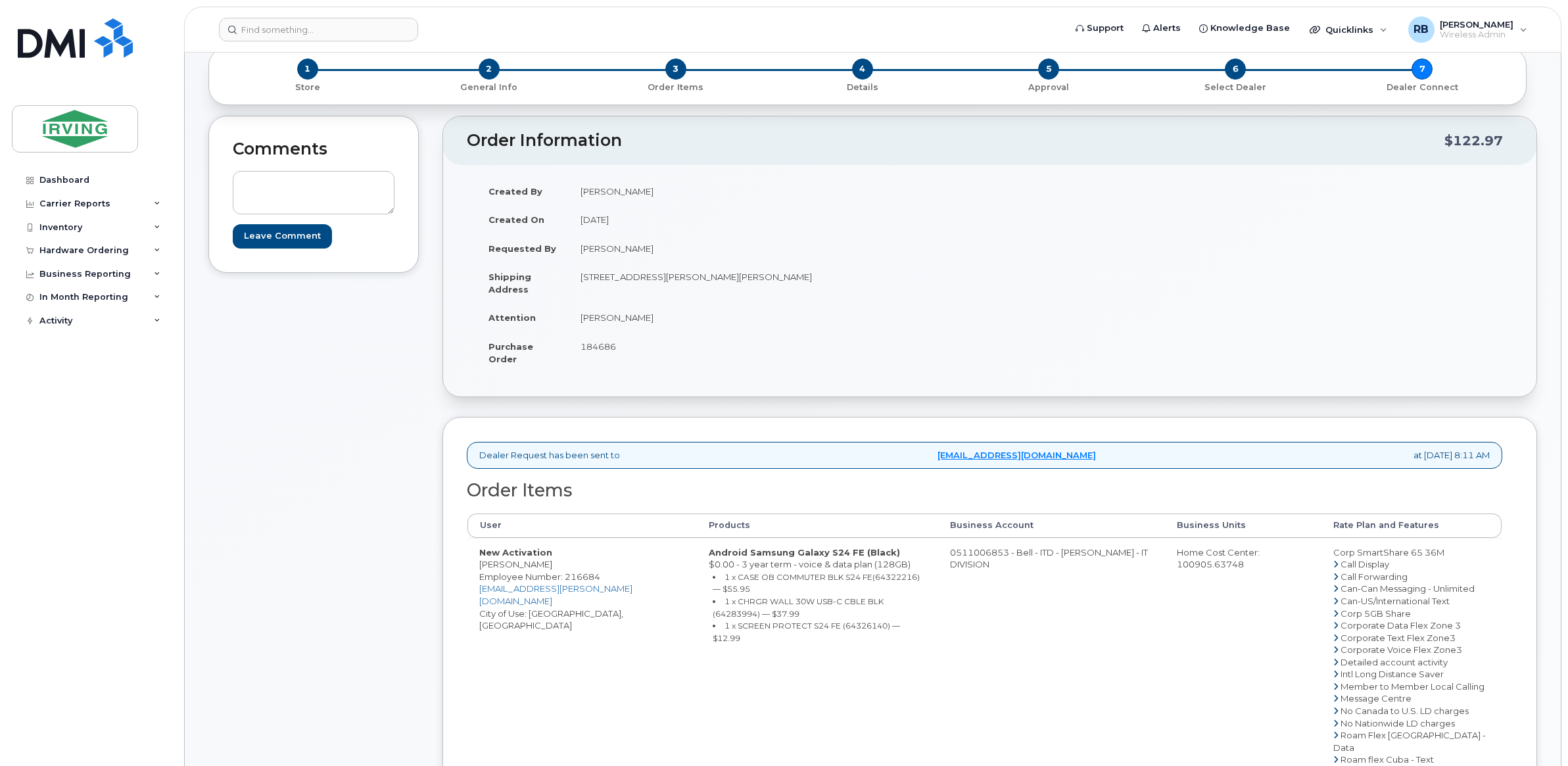
scroll to position [36, 0]
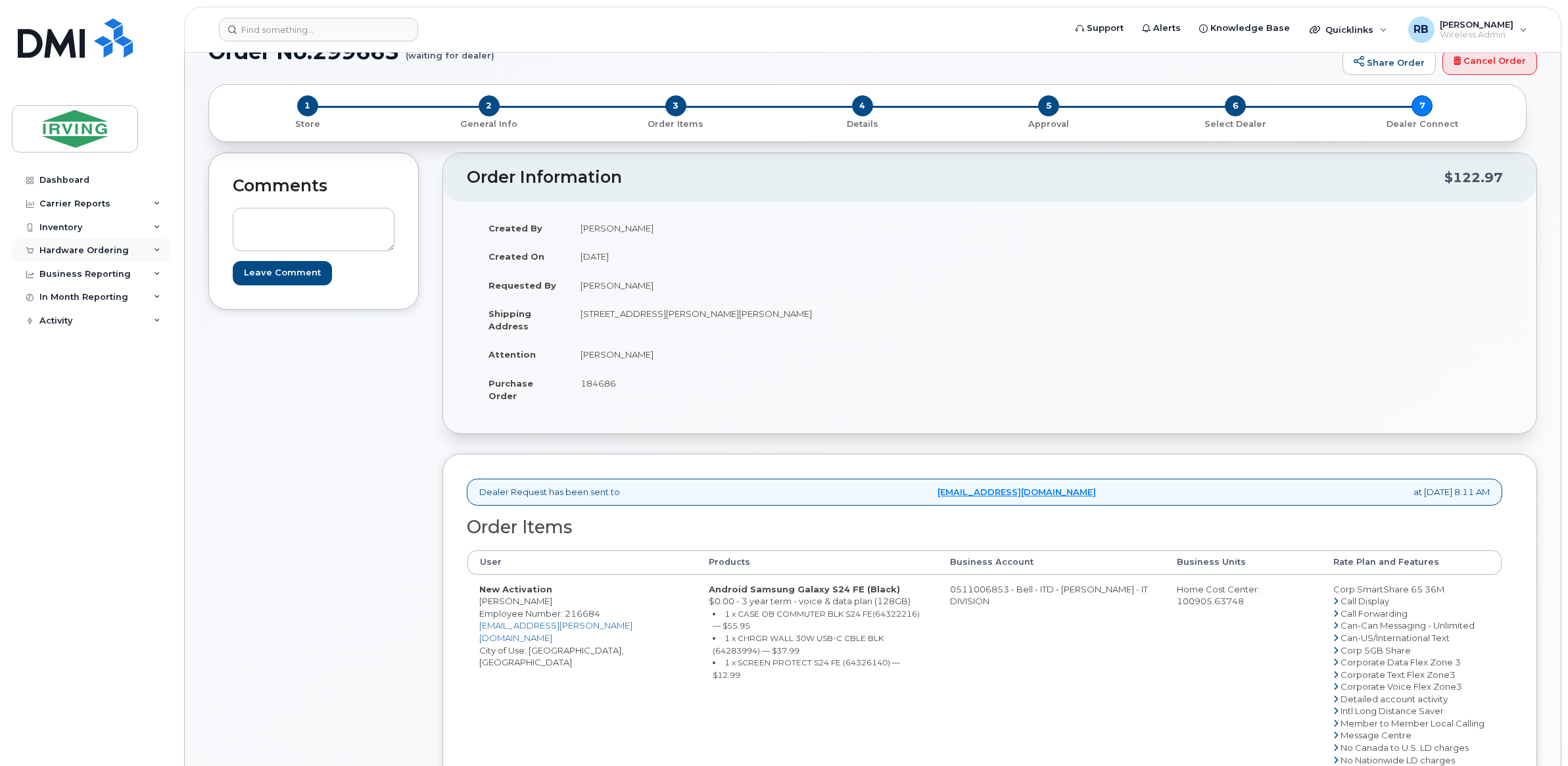
click at [88, 254] on div "Hardware Ordering" at bounding box center [84, 250] width 90 height 11
click at [61, 301] on div "Orders" at bounding box center [61, 300] width 32 height 12
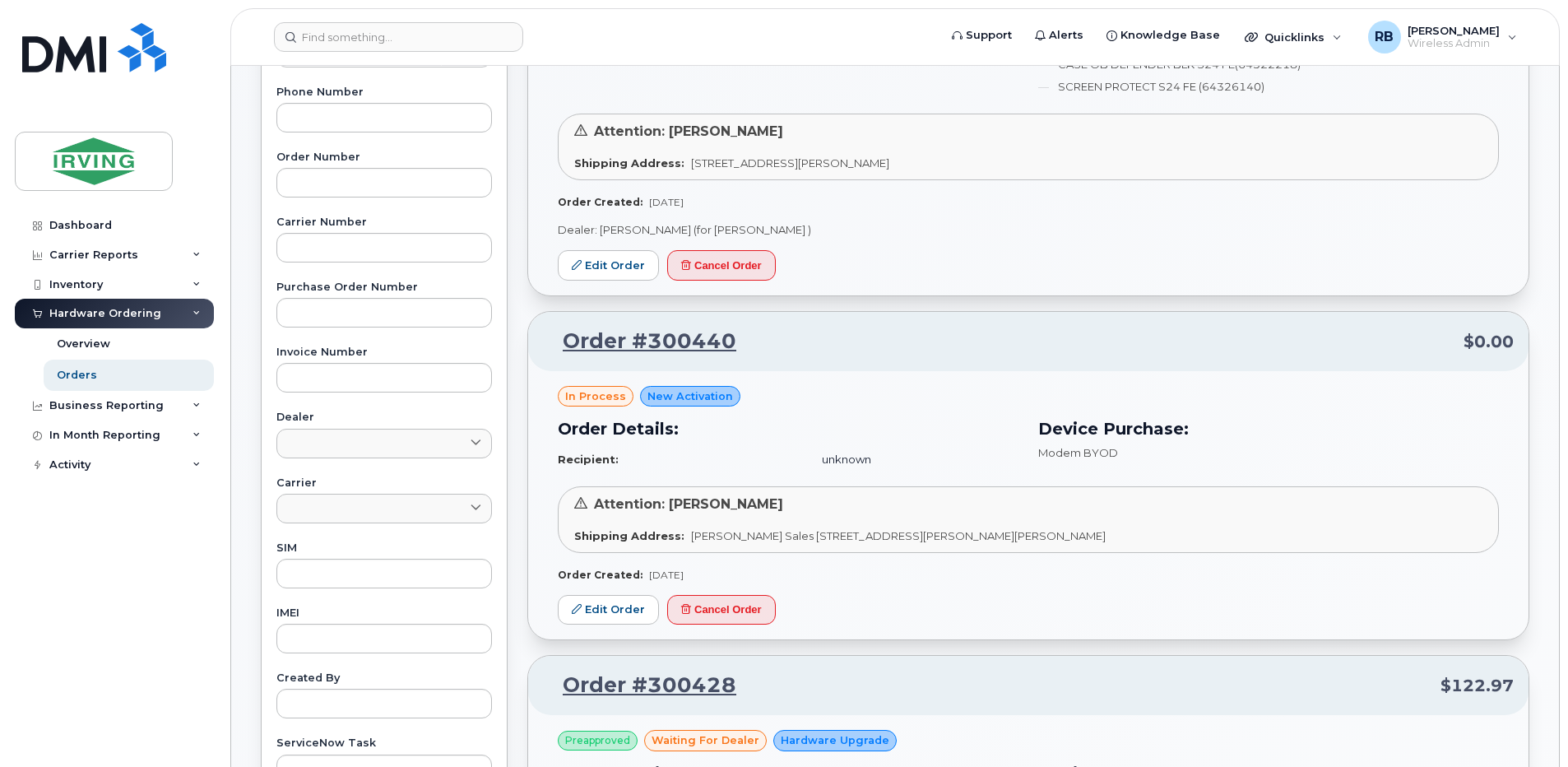
scroll to position [440, 0]
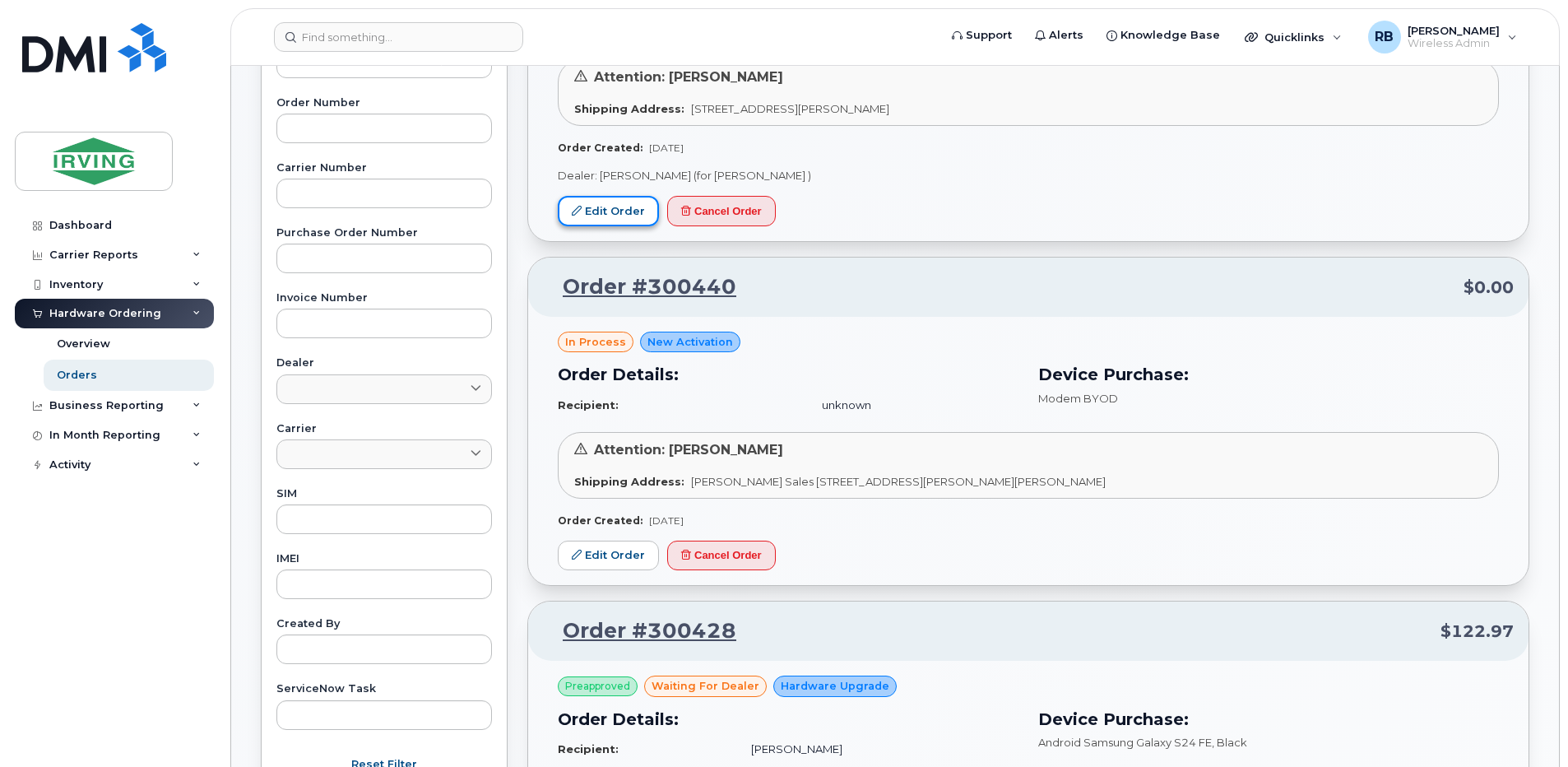
click at [618, 213] on link "Edit Order" at bounding box center [608, 210] width 101 height 31
